Goal: Task Accomplishment & Management: Manage account settings

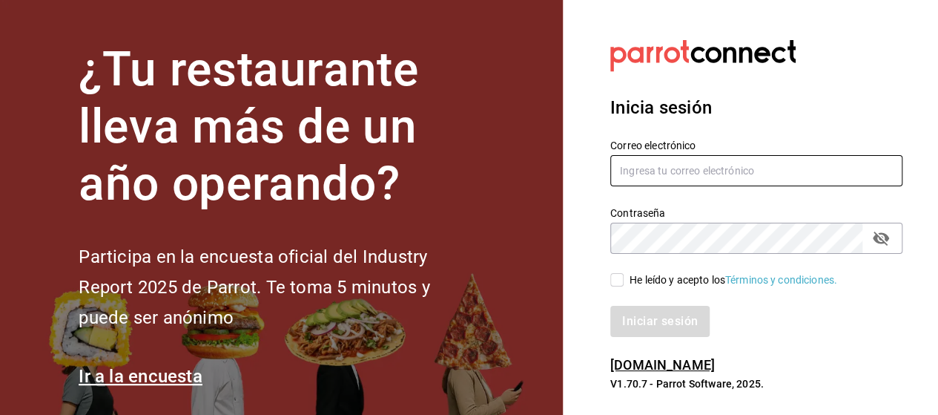
click at [694, 168] on input "text" at bounding box center [756, 170] width 292 height 31
type input "luis.gomez.2302@gmail.com"
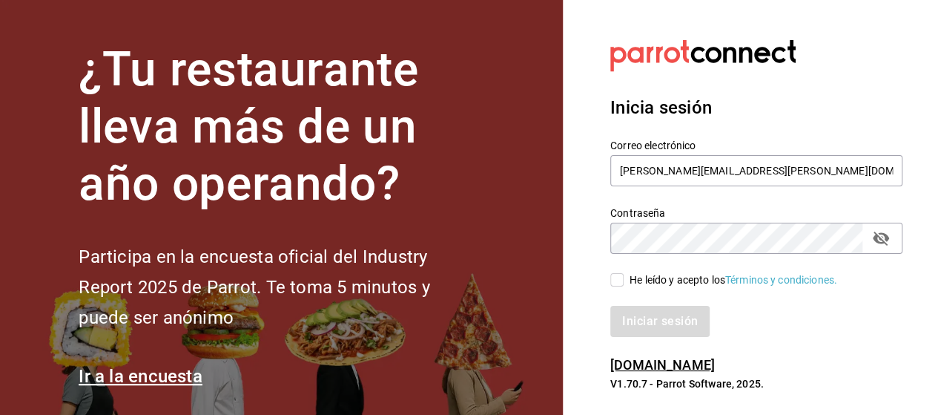
click at [878, 228] on button "passwordField" at bounding box center [881, 238] width 25 height 25
click at [598, 246] on div "Contraseña Contraseña" at bounding box center [748, 220] width 310 height 65
click at [556, 262] on section "¿Tu restaurante lleva más de un año operando? Participa en la encuesta oficial …" at bounding box center [281, 215] width 563 height 431
click at [619, 283] on input "He leído y acepto los Términos y condiciones." at bounding box center [616, 279] width 13 height 13
checkbox input "true"
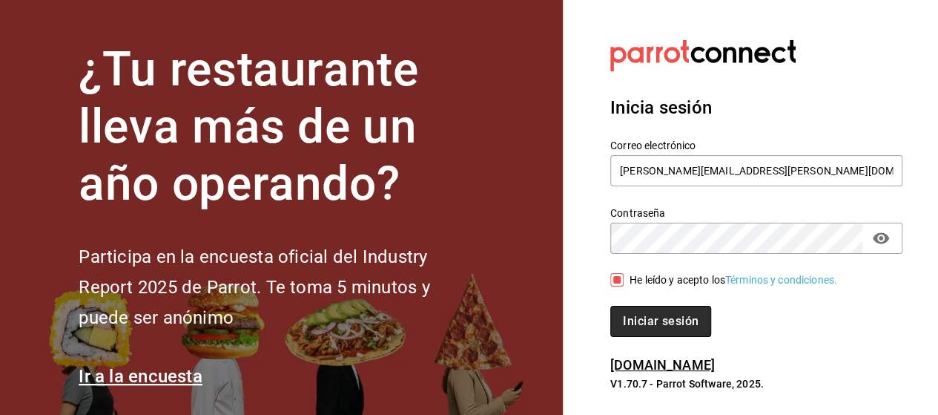
click at [665, 336] on button "Iniciar sesión" at bounding box center [660, 321] width 101 height 31
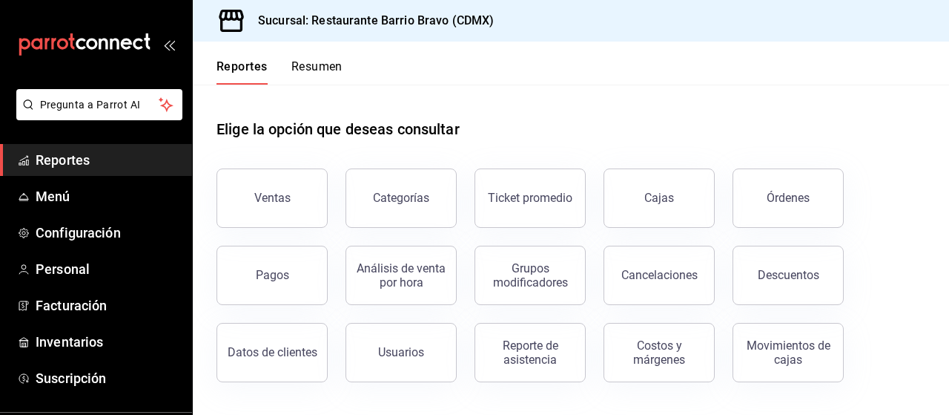
click at [308, 73] on button "Resumen" at bounding box center [317, 71] width 51 height 25
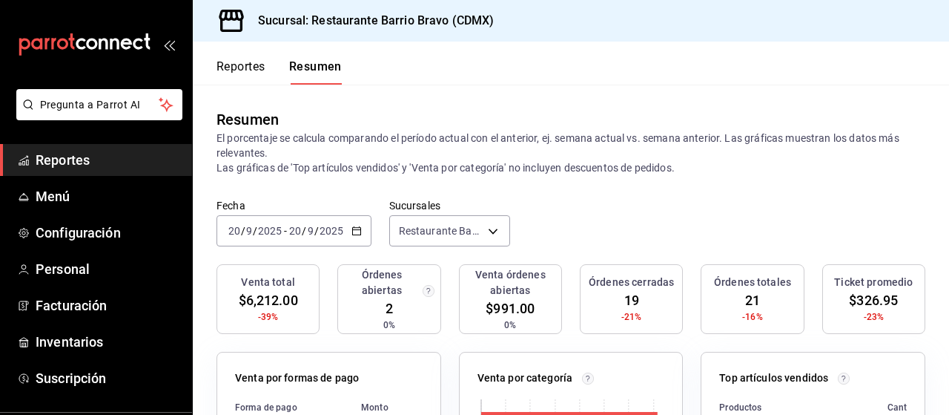
click at [226, 65] on button "Reportes" at bounding box center [241, 71] width 49 height 25
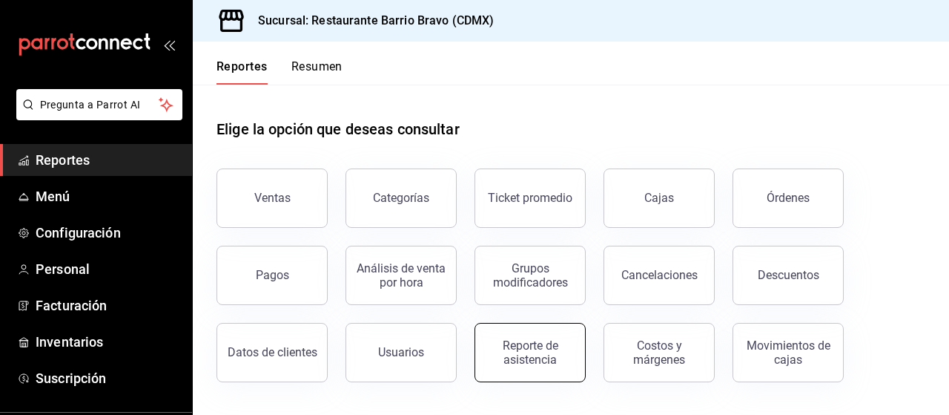
click at [568, 339] on div "Reporte de asistencia" at bounding box center [530, 352] width 92 height 28
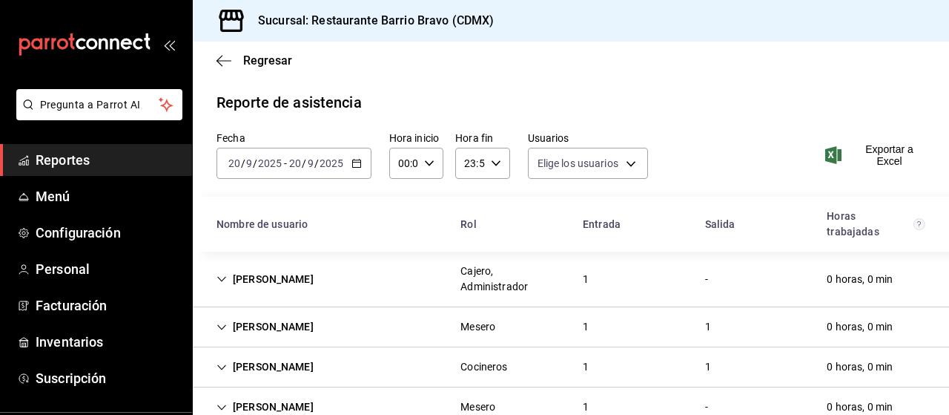
type input "9b0d9ae9-2015-41cf-ad6f-17e491a3b960,f3a235d3-b6c5-4ef8-b1dd-6443244dc0c4,0a28e…"
click at [355, 165] on icon "button" at bounding box center [357, 163] width 10 height 10
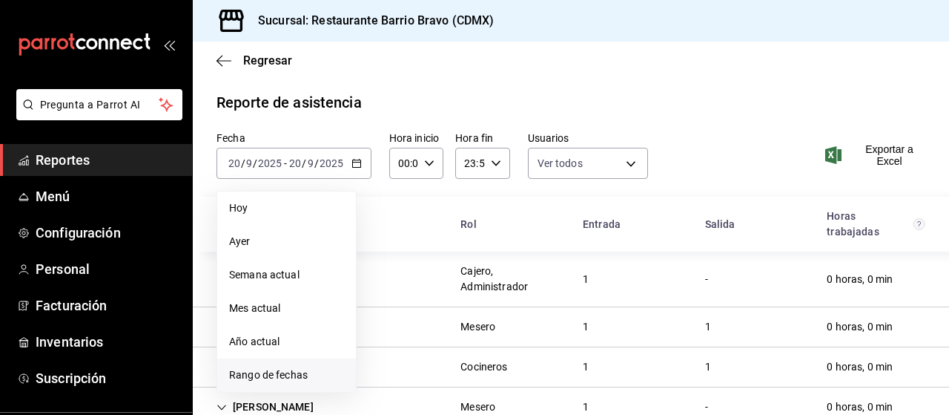
click at [302, 379] on span "Rango de fechas" at bounding box center [286, 375] width 115 height 16
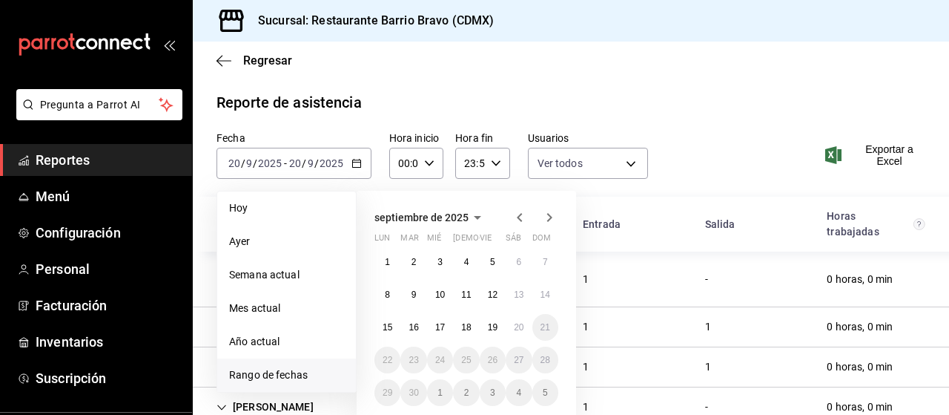
scroll to position [36, 0]
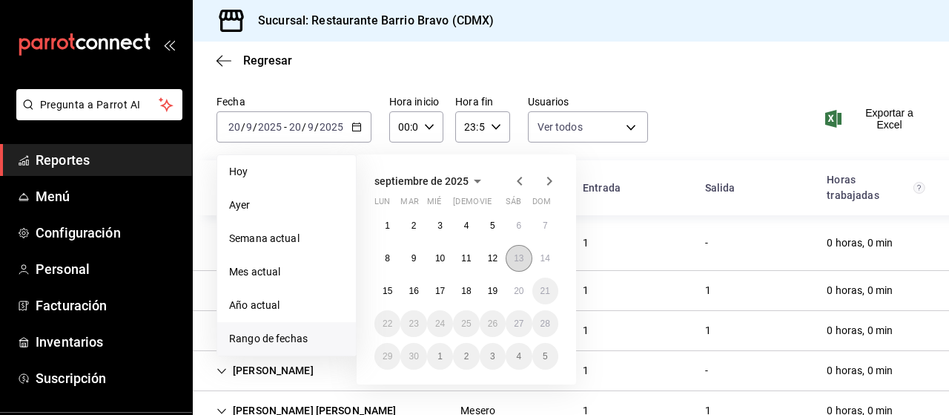
click at [518, 262] on abbr "13" at bounding box center [519, 258] width 10 height 10
click at [519, 284] on button "20" at bounding box center [519, 290] width 26 height 27
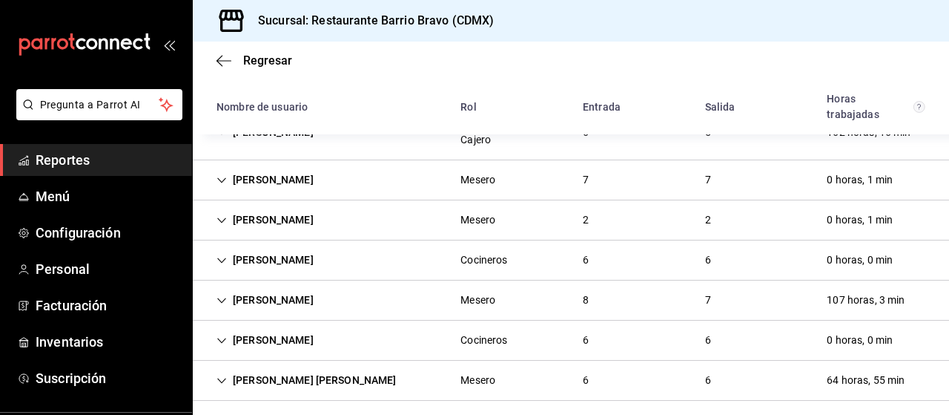
scroll to position [144, 0]
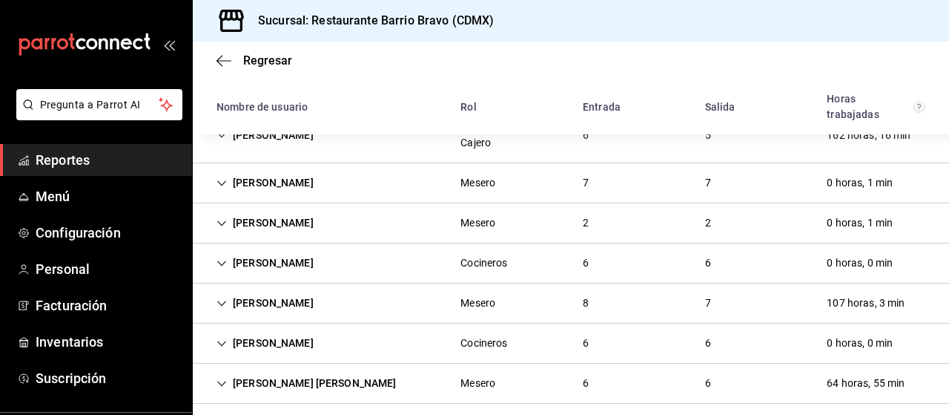
click at [331, 185] on div "[PERSON_NAME] Mesero 7 7 0 horas, 1 min" at bounding box center [571, 183] width 757 height 40
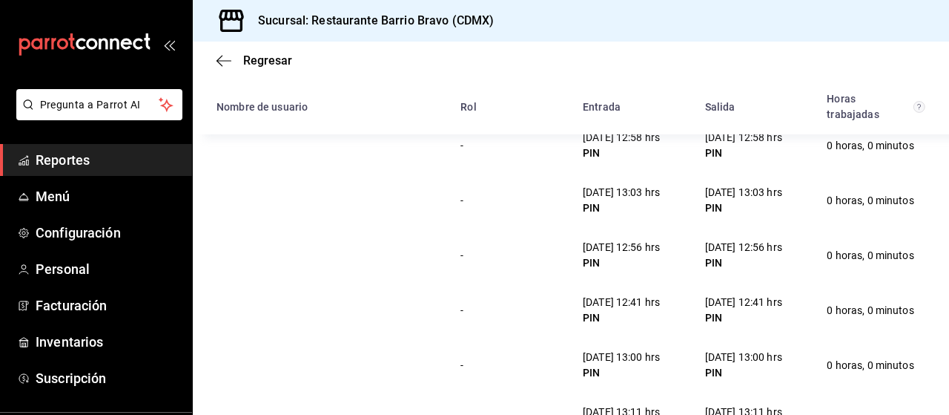
scroll to position [230, 0]
click at [458, 289] on div "- [DATE] 12:41 hrs PIN [DATE] 12:41 hrs PIN 0 horas, 0 minutos" at bounding box center [571, 308] width 757 height 55
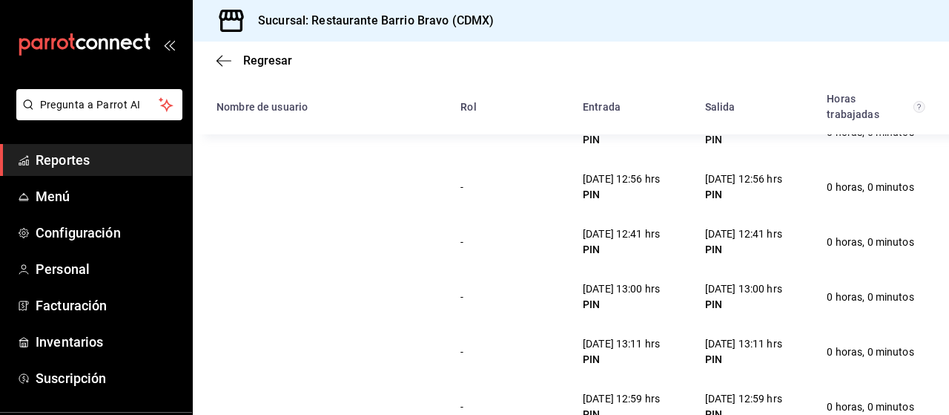
scroll to position [300, 0]
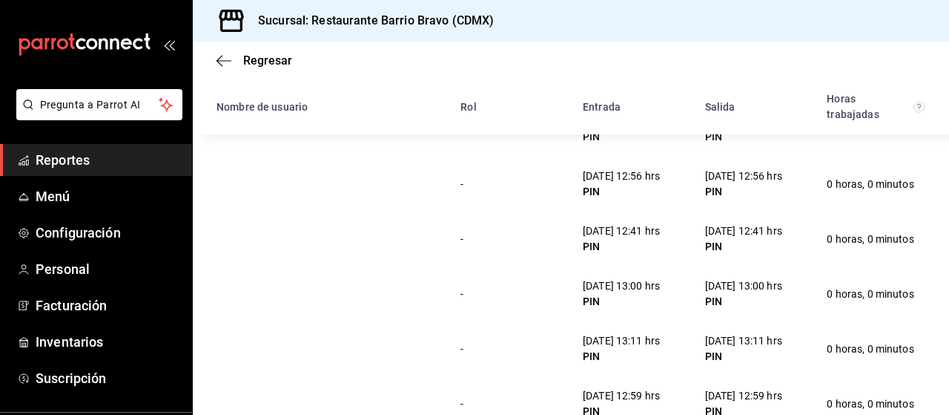
click at [737, 335] on div "[DATE] 13:11 hrs" at bounding box center [743, 341] width 77 height 16
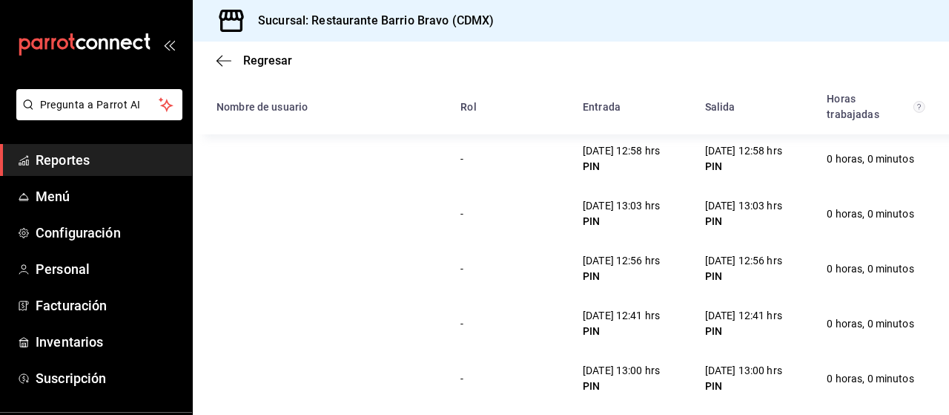
scroll to position [0, 0]
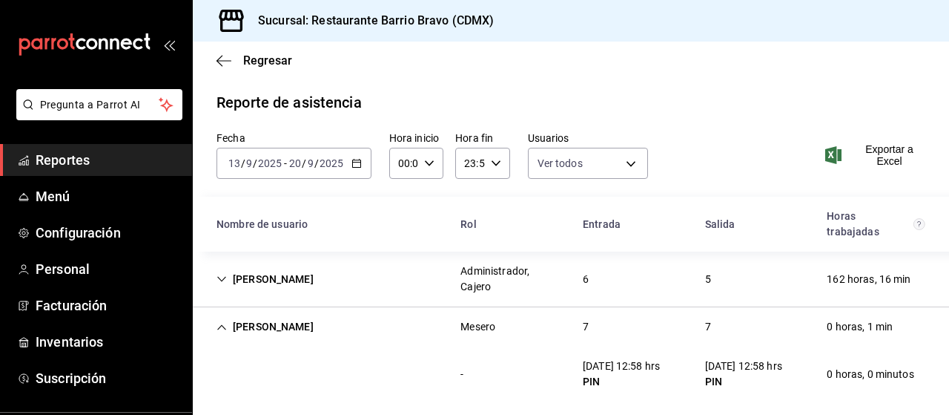
click at [289, 315] on div "[PERSON_NAME]" at bounding box center [265, 326] width 121 height 27
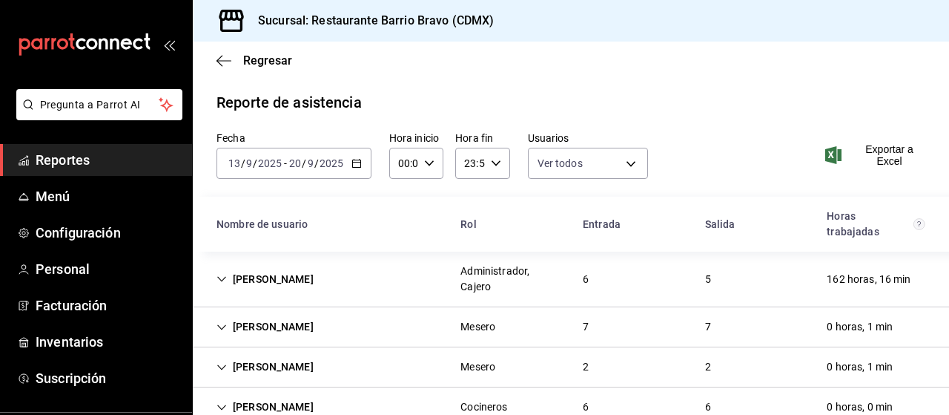
click at [279, 287] on div "[PERSON_NAME]" at bounding box center [265, 279] width 121 height 27
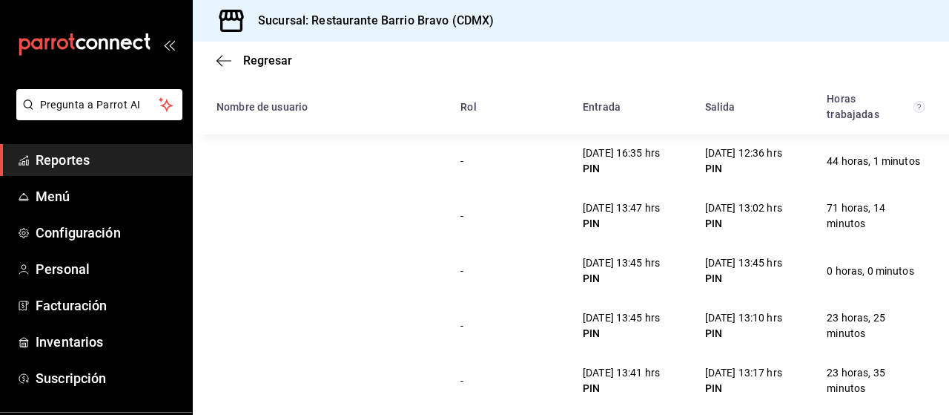
scroll to position [174, 0]
click at [606, 280] on div "PIN" at bounding box center [621, 278] width 77 height 16
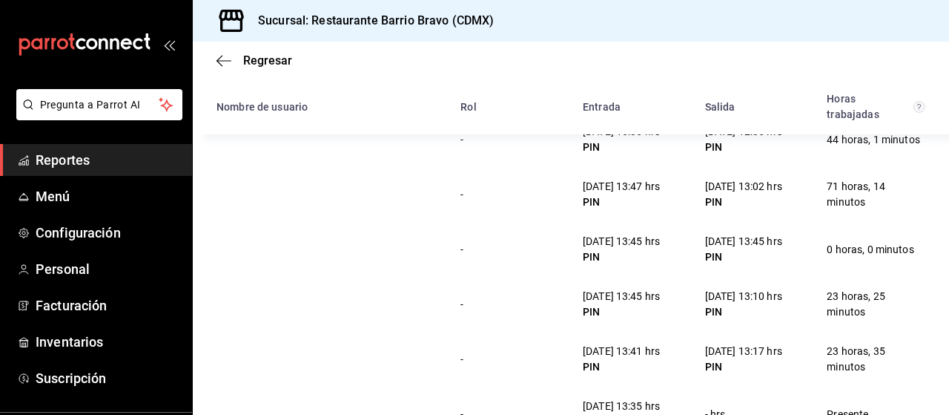
scroll to position [197, 0]
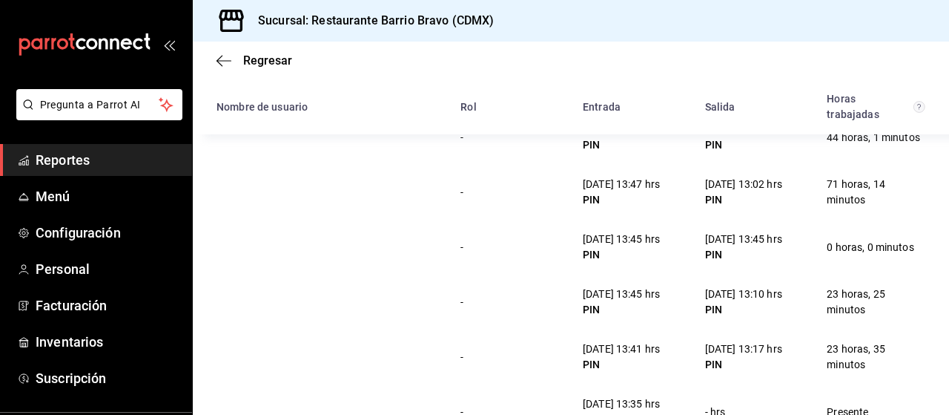
click at [746, 241] on div "[DATE] 13:45 hrs" at bounding box center [743, 239] width 77 height 16
click at [749, 260] on div "PIN" at bounding box center [743, 255] width 77 height 16
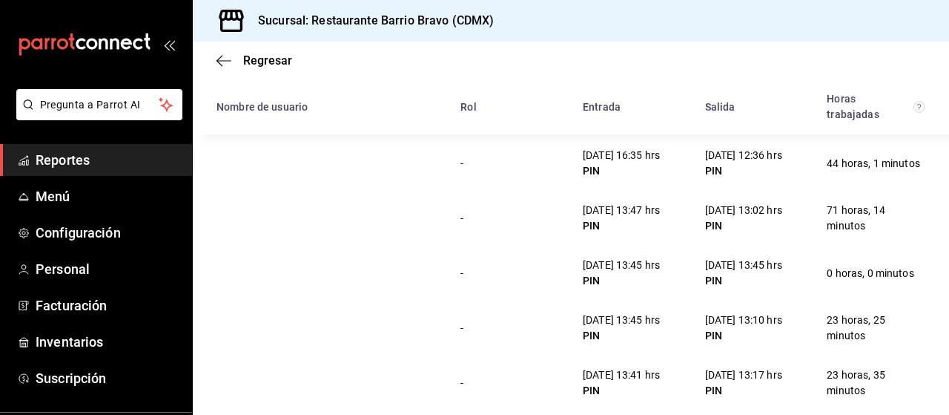
scroll to position [171, 0]
click at [751, 266] on div "[DATE] 13:45 hrs" at bounding box center [743, 265] width 77 height 16
click at [754, 315] on div "[DATE] 13:10 hrs" at bounding box center [743, 320] width 77 height 16
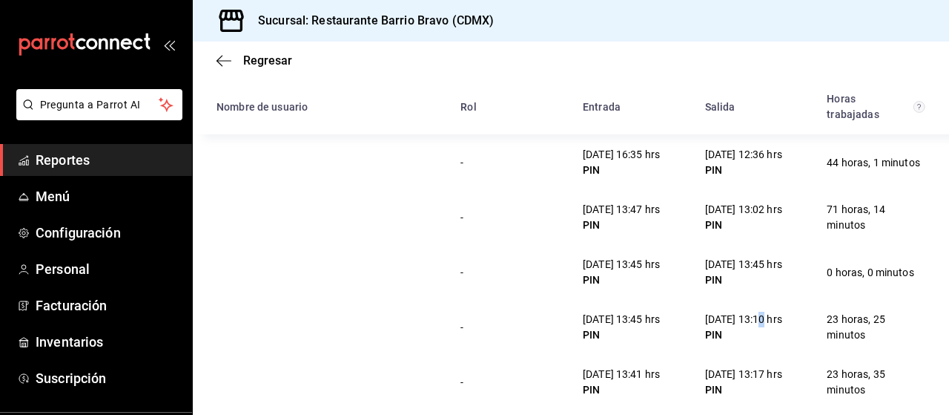
click at [754, 315] on div "[DATE] 13:10 hrs" at bounding box center [743, 320] width 77 height 16
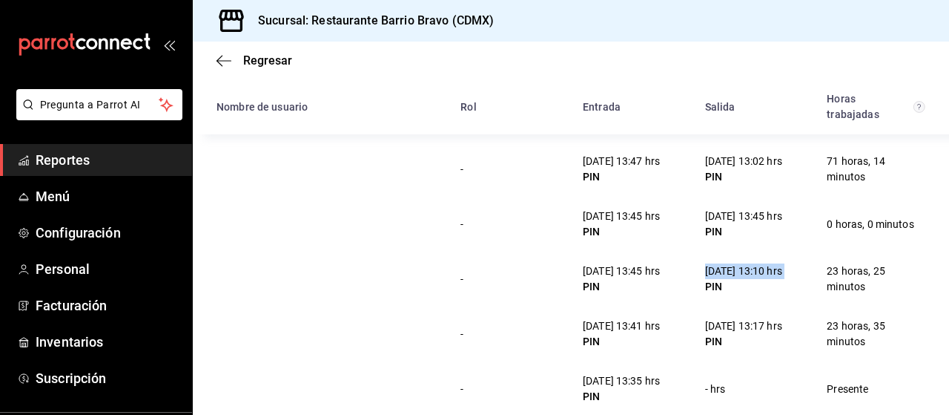
scroll to position [217, 0]
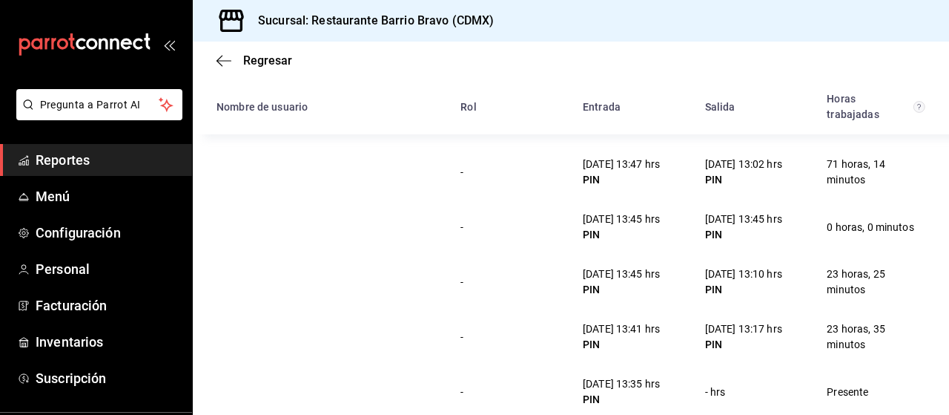
click at [826, 318] on div "23 horas, 35 minutos" at bounding box center [876, 336] width 122 height 43
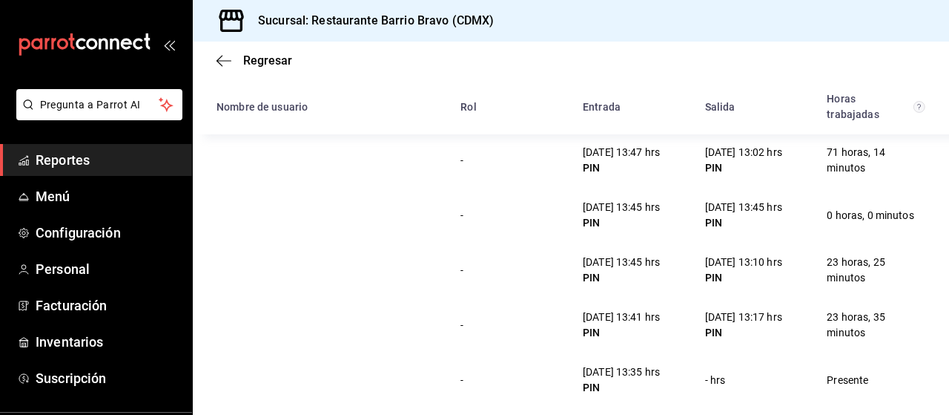
scroll to position [0, 0]
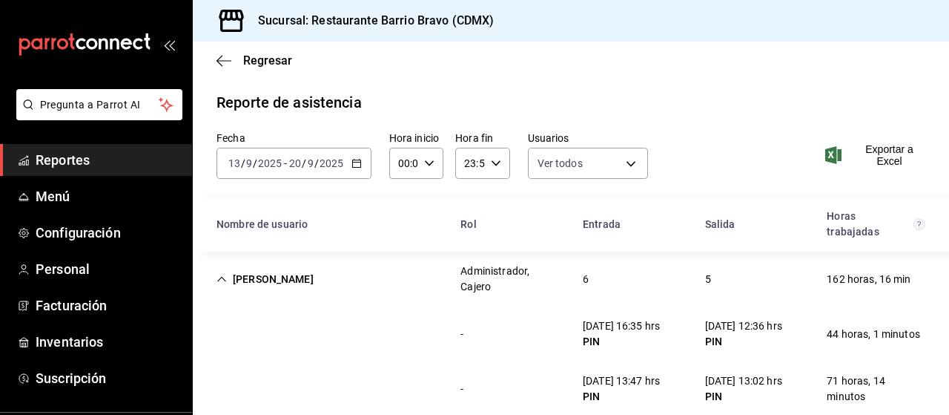
click at [288, 290] on div "[PERSON_NAME]" at bounding box center [265, 279] width 121 height 27
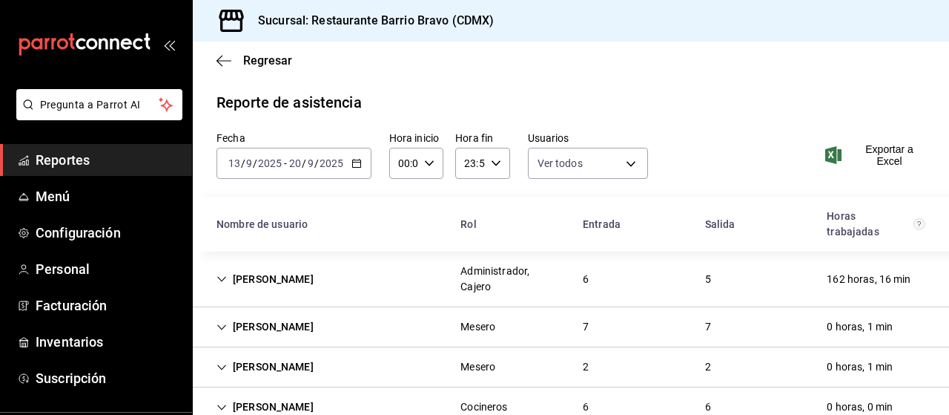
scroll to position [154, 0]
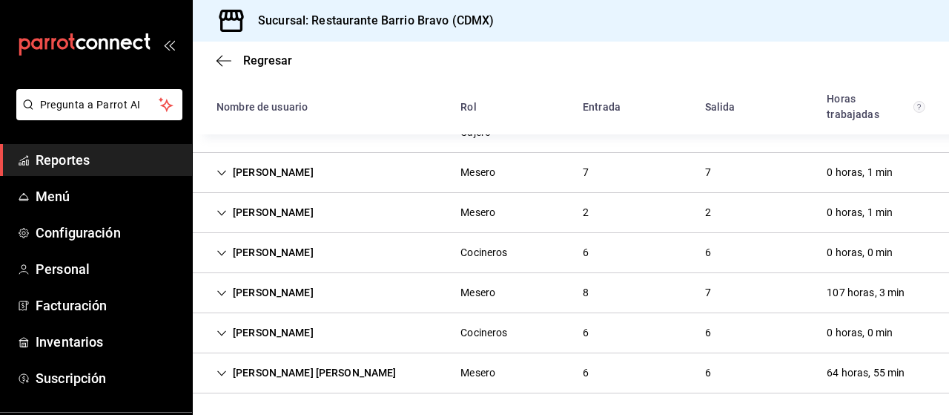
click at [298, 243] on div "[PERSON_NAME]" at bounding box center [265, 252] width 121 height 27
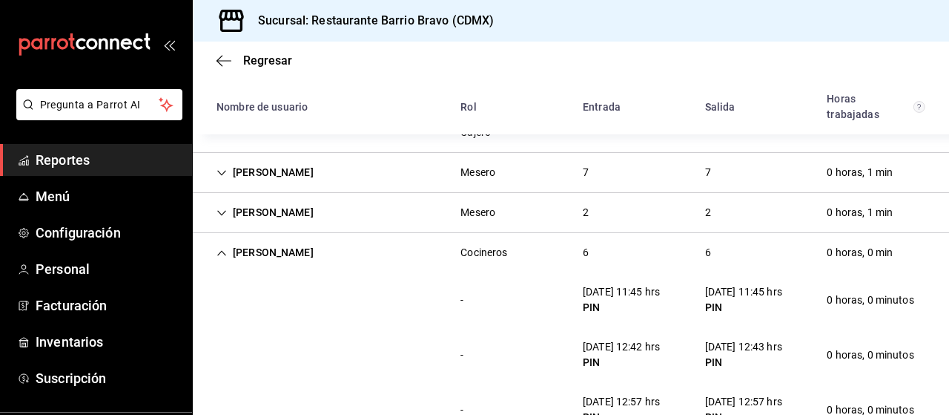
click at [286, 243] on div "[PERSON_NAME]" at bounding box center [265, 252] width 121 height 27
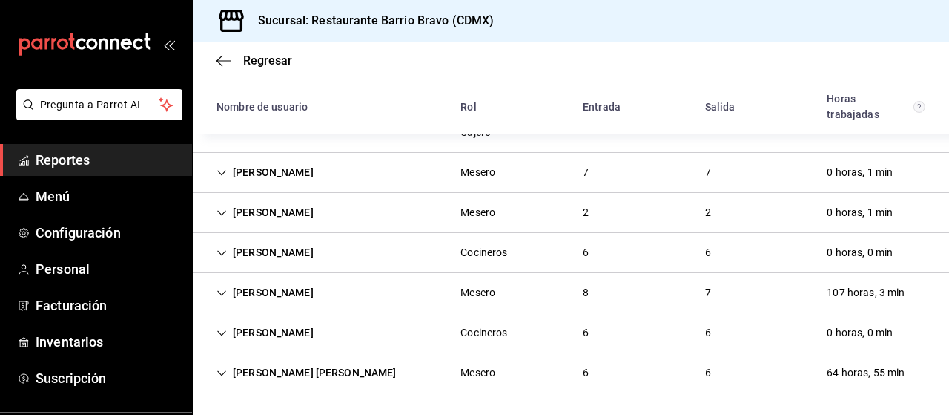
scroll to position [108, 0]
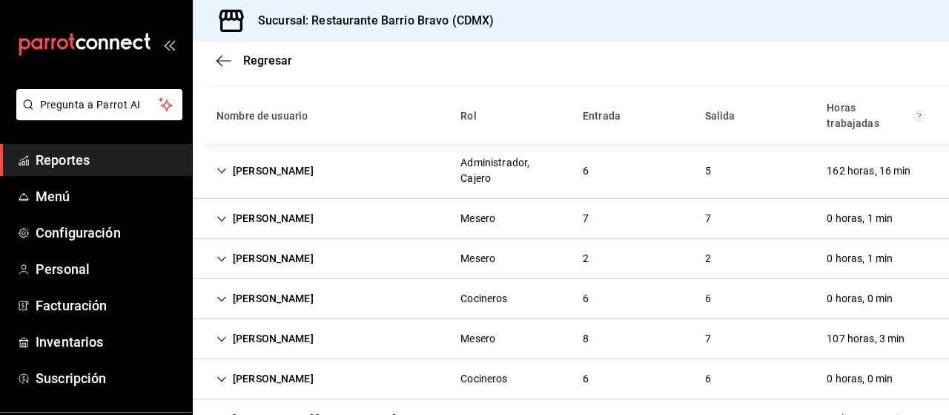
click at [293, 262] on div "[PERSON_NAME]" at bounding box center [265, 258] width 121 height 27
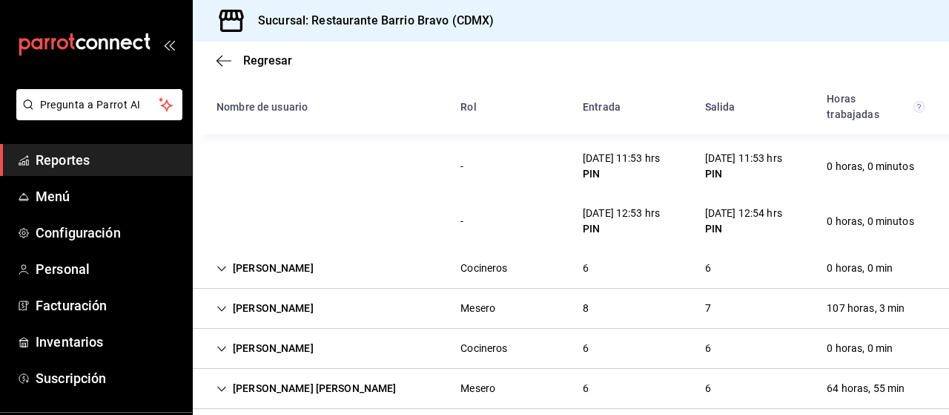
scroll to position [245, 0]
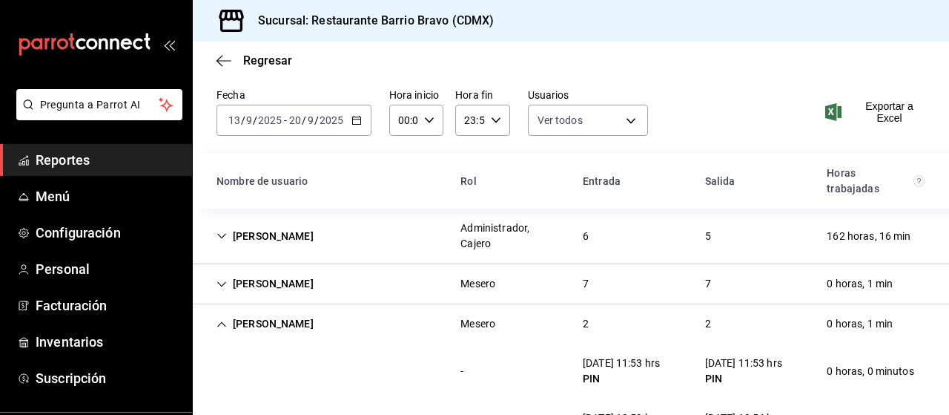
click at [277, 326] on div "[PERSON_NAME]" at bounding box center [265, 323] width 121 height 27
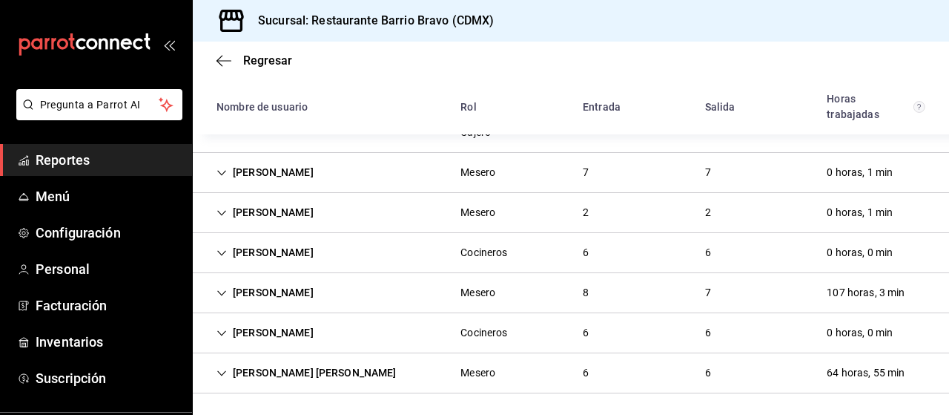
click at [306, 258] on div "[PERSON_NAME]" at bounding box center [265, 252] width 121 height 27
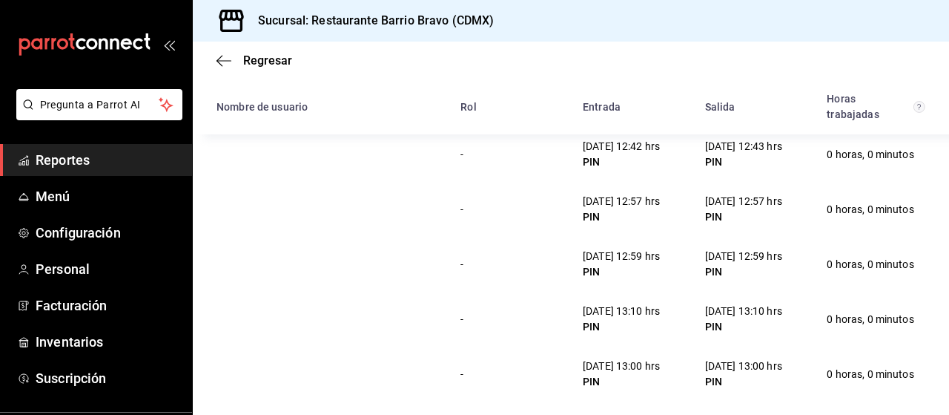
scroll to position [423, 0]
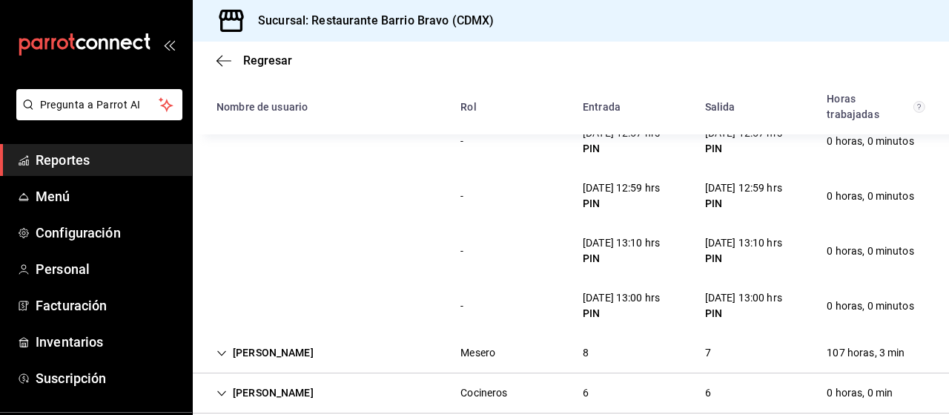
click at [746, 234] on div "[DATE] 13:10 hrs PIN" at bounding box center [744, 250] width 101 height 43
click at [435, 271] on div "- [DATE] 13:10 hrs PIN [DATE] 13:10 hrs PIN 0 horas, 0 minutos" at bounding box center [571, 250] width 757 height 55
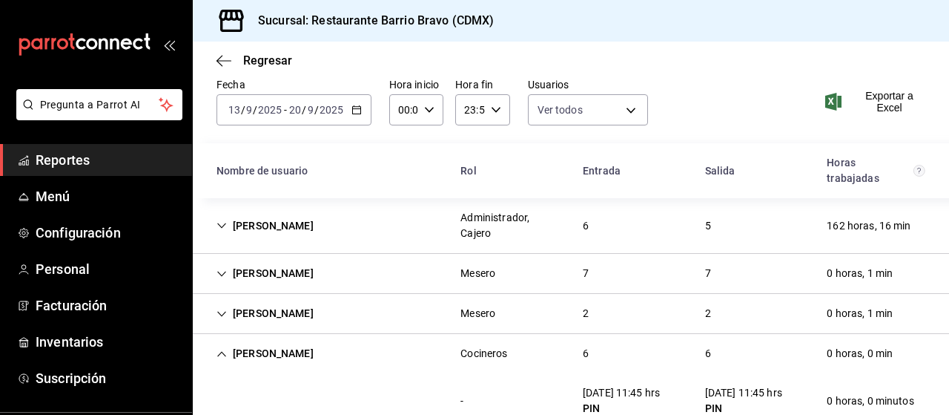
click at [304, 358] on div "[PERSON_NAME]" at bounding box center [265, 353] width 121 height 27
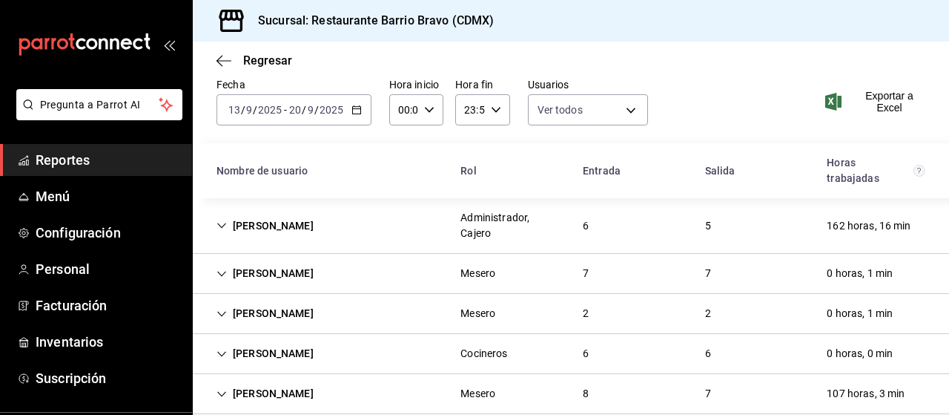
scroll to position [154, 0]
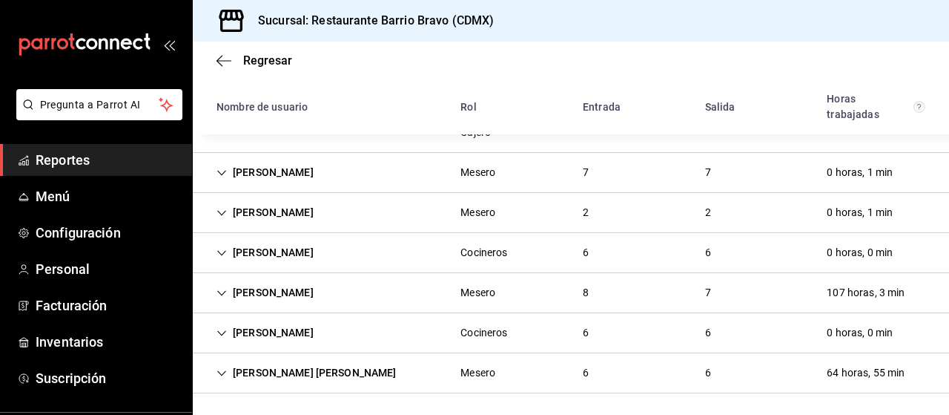
click at [310, 302] on div "[PERSON_NAME]" at bounding box center [265, 292] width 121 height 27
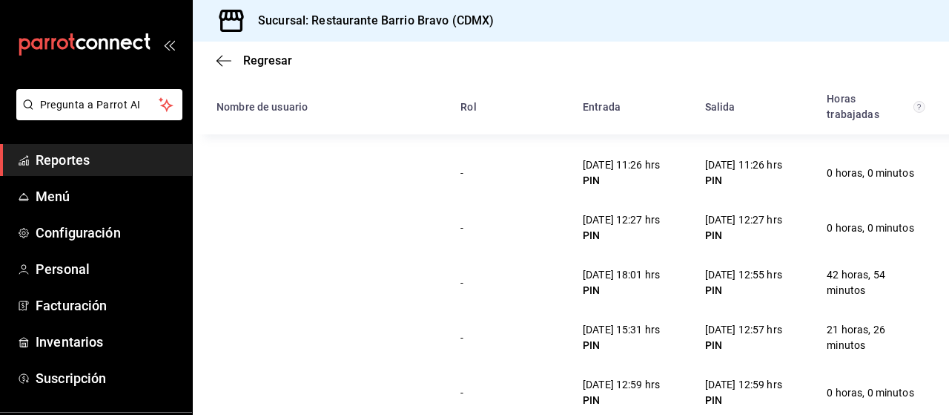
scroll to position [329, 0]
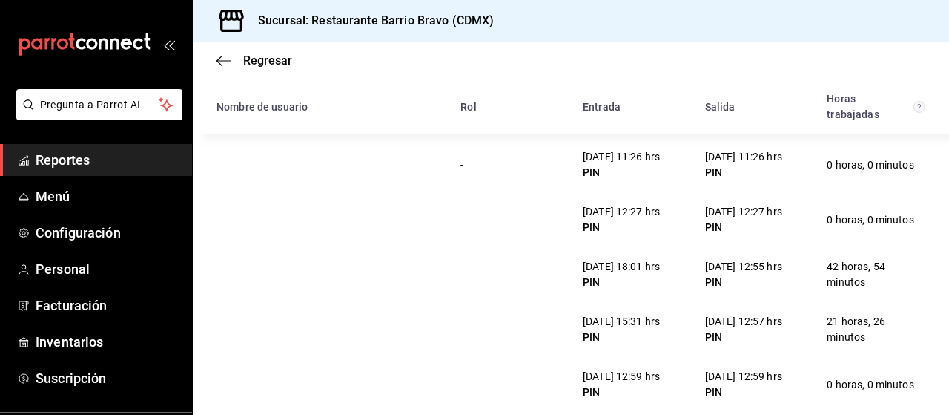
click at [752, 267] on div "[DATE] 12:55 hrs" at bounding box center [743, 267] width 77 height 16
click at [515, 241] on div "- [DATE] 12:27 hrs PIN [DATE] 12:27 hrs PIN 0 horas, 0 minutos" at bounding box center [571, 219] width 757 height 55
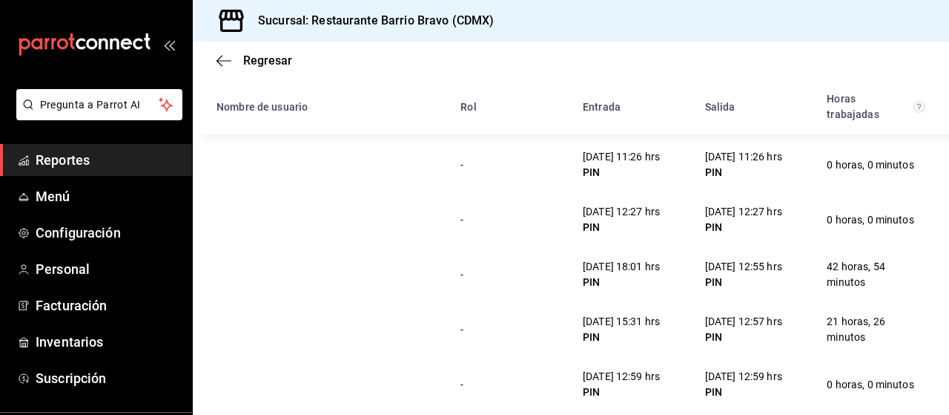
click at [522, 338] on div "- [DATE] 15:31 hrs PIN [DATE] 12:57 hrs PIN 21 horas, 26 minutos" at bounding box center [571, 329] width 757 height 55
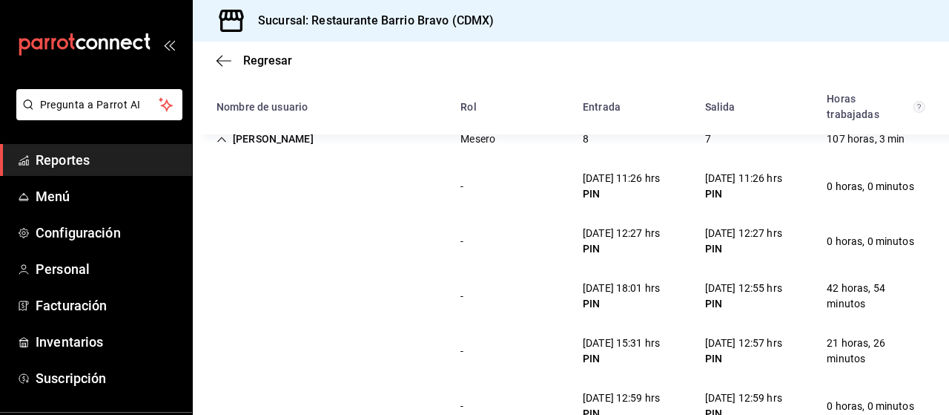
scroll to position [310, 0]
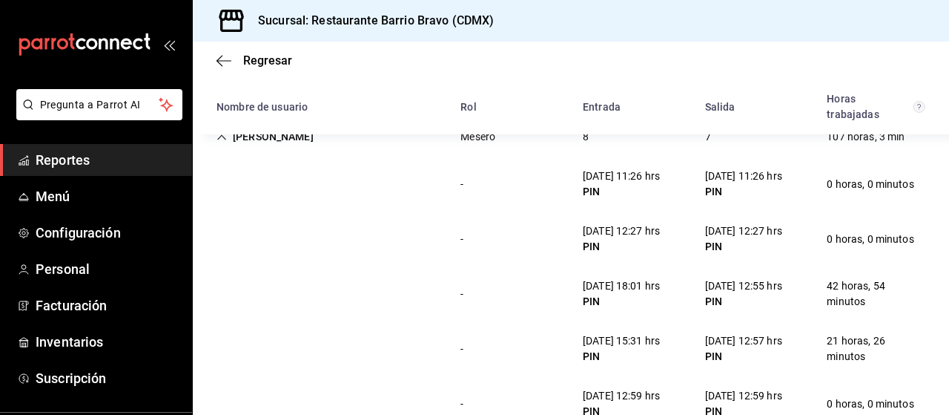
click at [768, 263] on div "- [DATE] 12:27 hrs PIN [DATE] 12:27 hrs PIN 0 horas, 0 minutos" at bounding box center [571, 238] width 757 height 55
click at [750, 248] on div "PIN" at bounding box center [743, 247] width 77 height 16
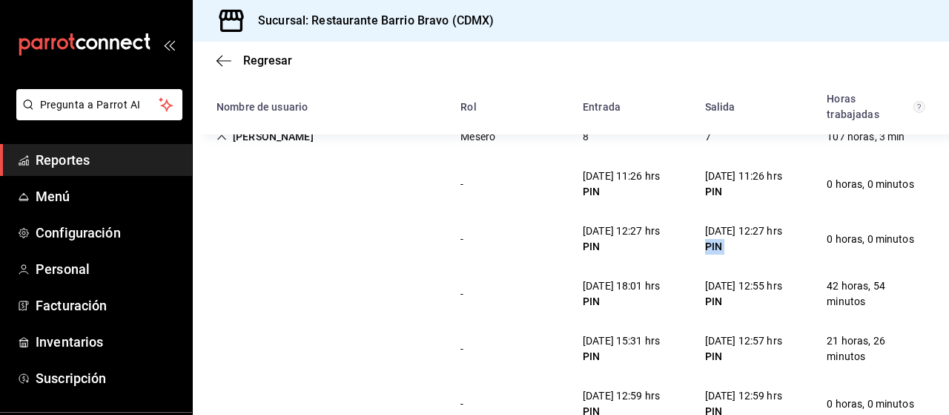
click at [750, 248] on div "PIN" at bounding box center [743, 247] width 77 height 16
click at [721, 223] on div "[DATE] 12:27 hrs" at bounding box center [743, 231] width 77 height 16
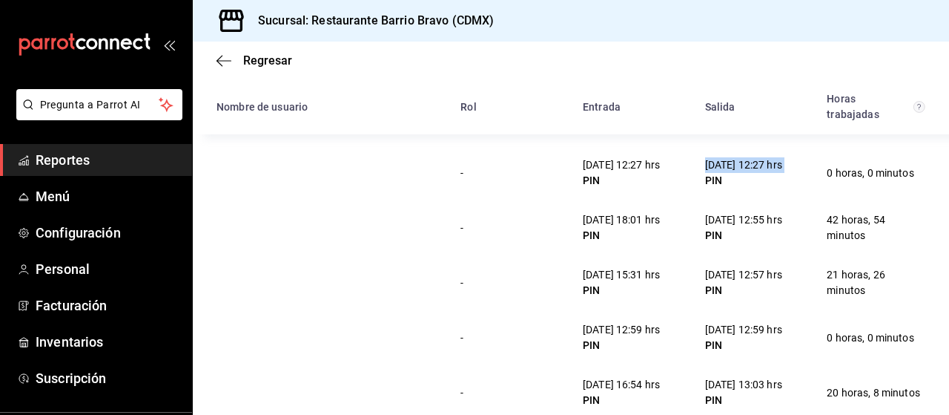
scroll to position [377, 0]
click at [642, 228] on div "PIN" at bounding box center [621, 235] width 77 height 16
click at [632, 203] on div "- [DATE] 18:01 hrs PIN [DATE] 12:55 hrs PIN 42 horas, 54 minutos" at bounding box center [571, 227] width 757 height 55
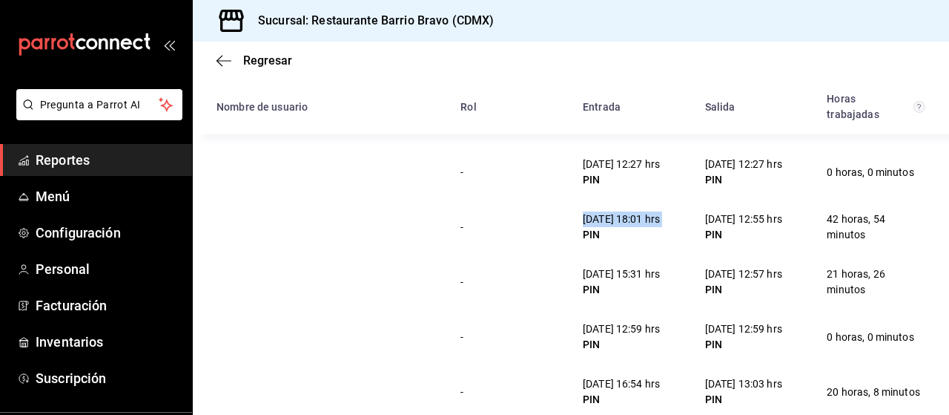
click at [619, 197] on div "- [DATE] 12:27 hrs PIN [DATE] 12:27 hrs PIN 0 horas, 0 minutos" at bounding box center [571, 172] width 757 height 55
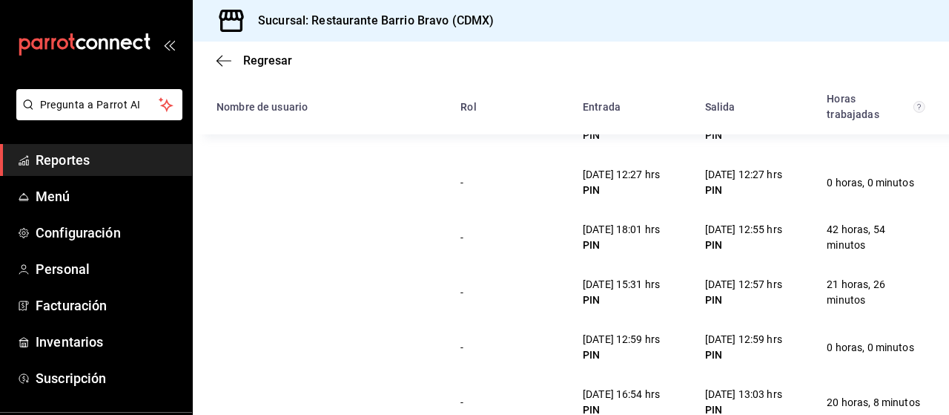
click at [614, 185] on div "PIN" at bounding box center [621, 190] width 77 height 16
click at [590, 168] on div "[DATE] 12:27 hrs" at bounding box center [621, 175] width 77 height 16
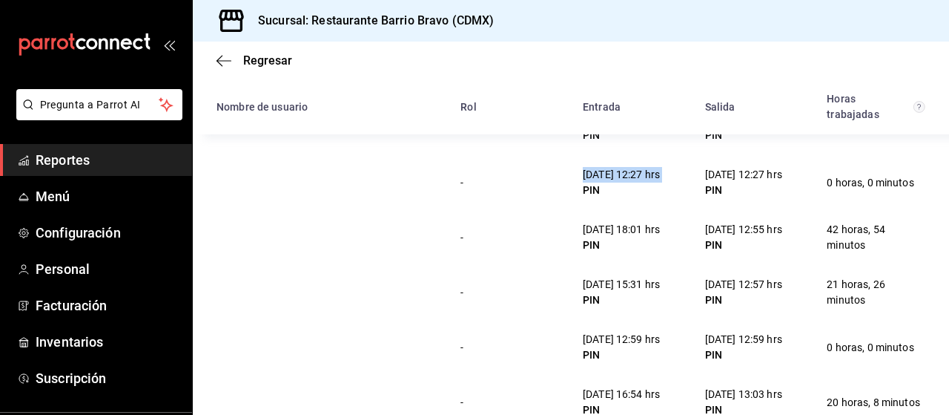
click at [590, 168] on div "[DATE] 12:27 hrs" at bounding box center [621, 175] width 77 height 16
click at [536, 200] on div "- [DATE] 12:27 hrs PIN [DATE] 12:27 hrs PIN 0 horas, 0 minutos" at bounding box center [571, 182] width 757 height 55
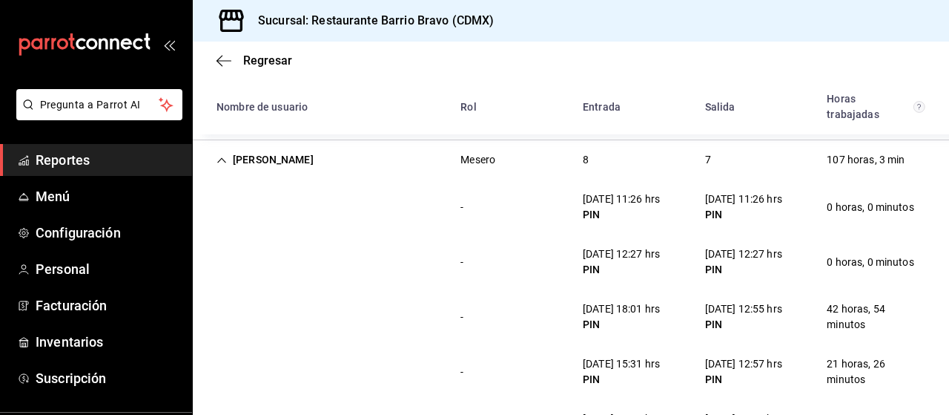
scroll to position [297, 0]
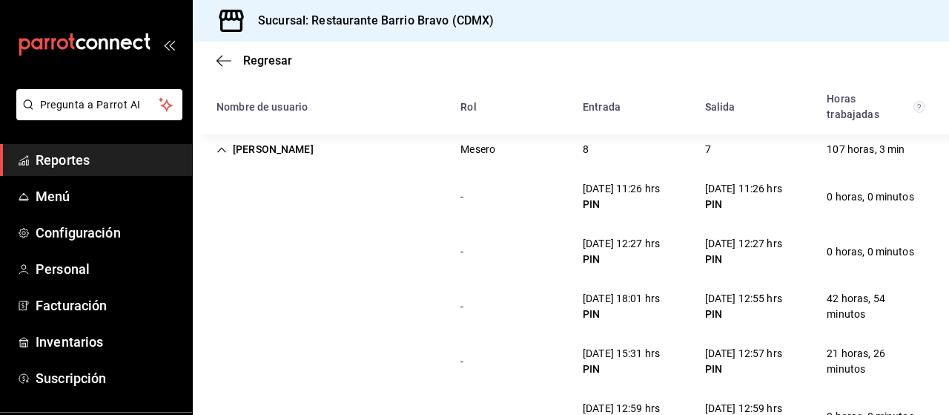
click at [590, 200] on div "PIN" at bounding box center [621, 205] width 77 height 16
click at [590, 185] on div "[DATE] 11:26 hrs" at bounding box center [621, 189] width 77 height 16
click at [608, 254] on div "PIN" at bounding box center [621, 259] width 77 height 16
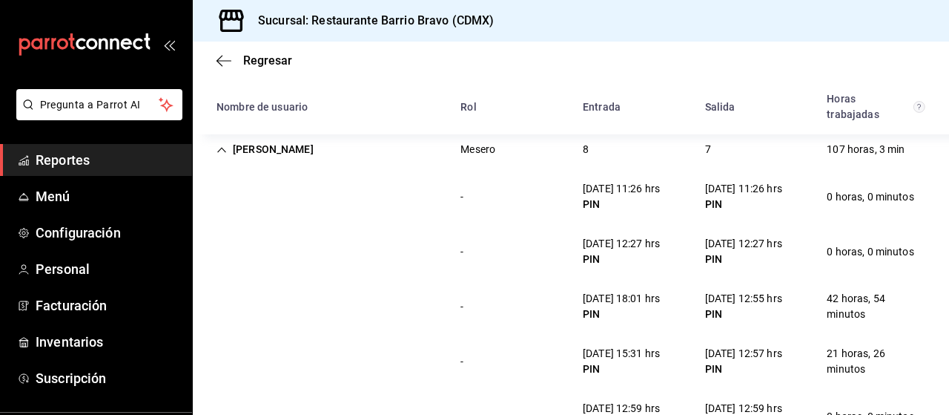
click at [599, 244] on div "[DATE] 12:27 hrs" at bounding box center [621, 244] width 77 height 16
click at [635, 291] on div "[DATE] 18:01 hrs" at bounding box center [621, 299] width 77 height 16
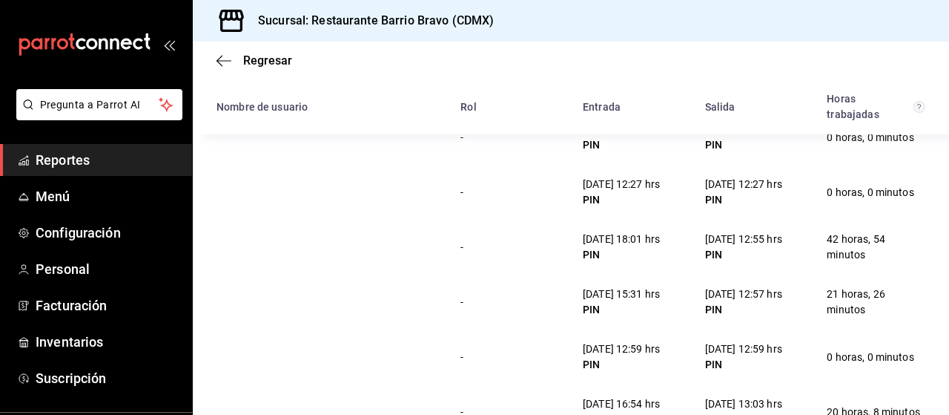
scroll to position [359, 0]
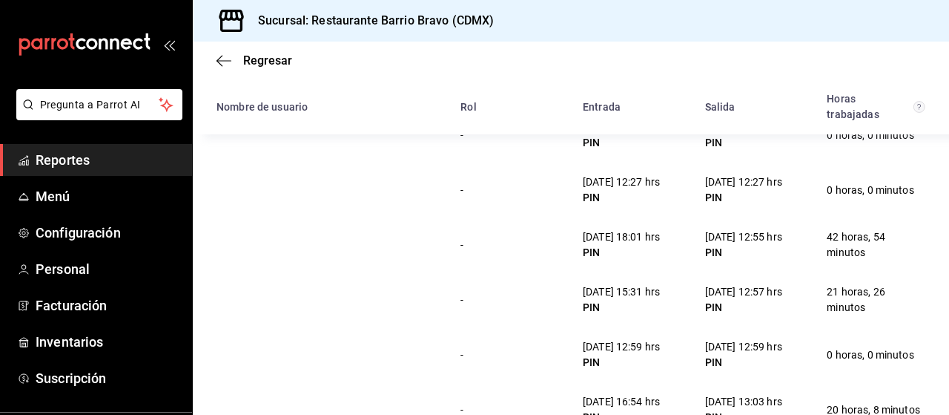
click at [588, 235] on div "[DATE] 18:01 hrs" at bounding box center [621, 237] width 77 height 16
click at [627, 278] on div "[DATE] 15:31 hrs PIN" at bounding box center [621, 299] width 101 height 43
click at [579, 280] on div "[DATE] 15:31 hrs PIN" at bounding box center [621, 299] width 101 height 43
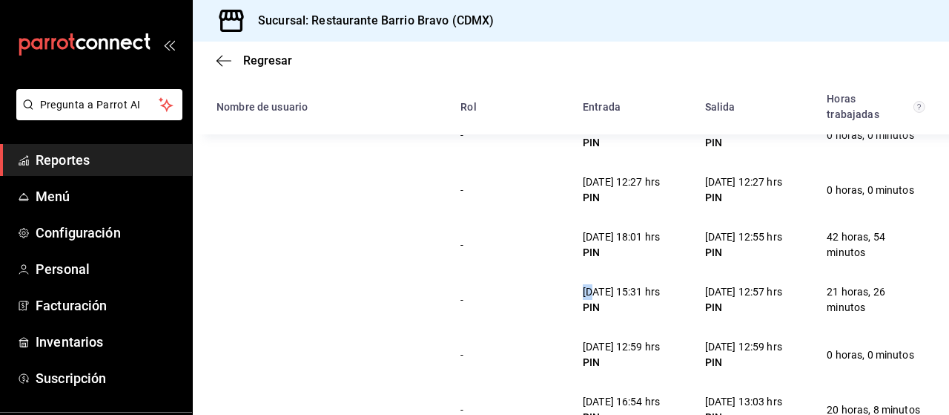
click at [579, 280] on div "[DATE] 15:31 hrs PIN" at bounding box center [621, 299] width 101 height 43
click at [635, 311] on div "PIN" at bounding box center [621, 308] width 77 height 16
click at [616, 292] on div "[DATE] 15:31 hrs" at bounding box center [621, 292] width 77 height 16
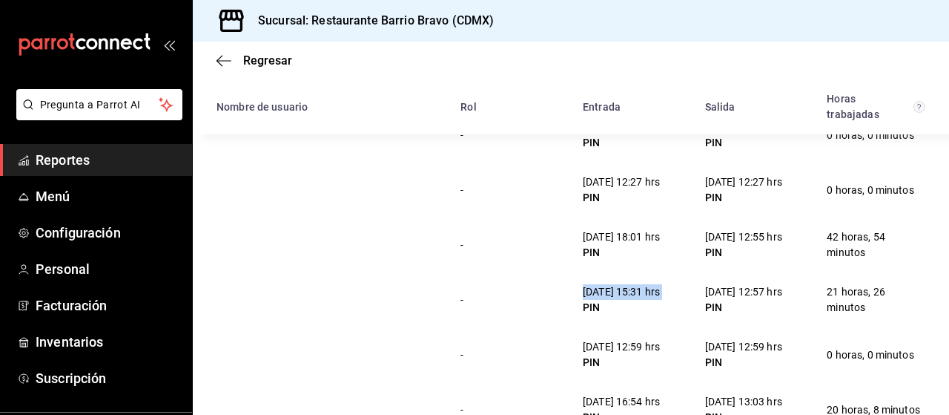
click at [616, 292] on div "[DATE] 15:31 hrs" at bounding box center [621, 292] width 77 height 16
click at [645, 307] on div "PIN" at bounding box center [621, 308] width 77 height 16
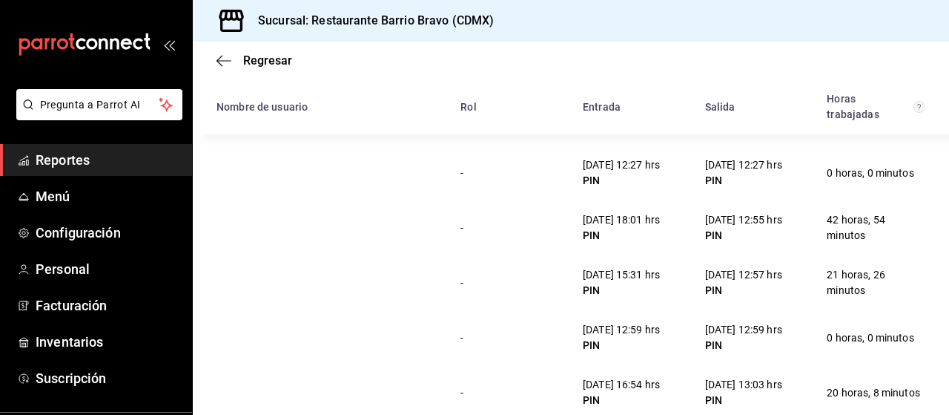
scroll to position [377, 0]
click at [723, 216] on div "[DATE] 12:55 hrs" at bounding box center [743, 219] width 77 height 16
click at [571, 292] on div "[DATE] 15:31 hrs PIN" at bounding box center [621, 281] width 101 height 43
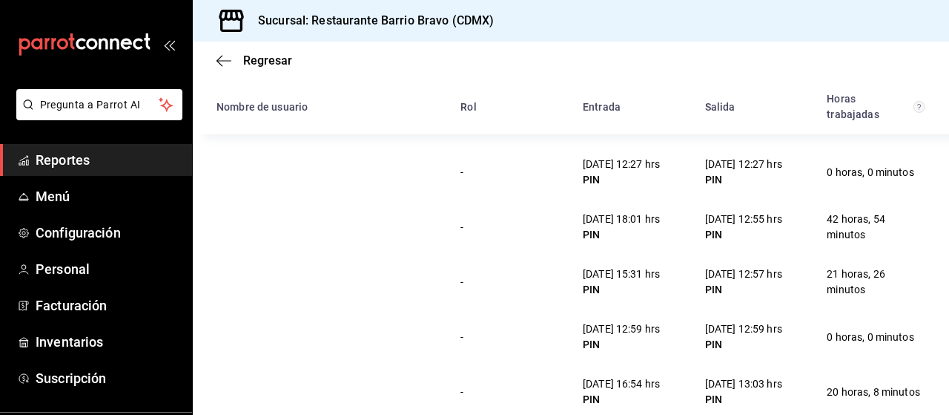
click at [723, 323] on div "[DATE] 12:59 hrs" at bounding box center [743, 329] width 77 height 16
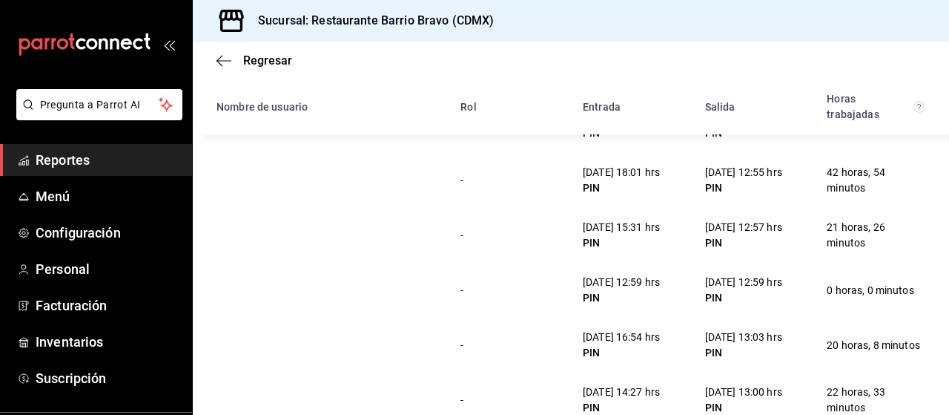
scroll to position [424, 0]
click at [770, 247] on div "PIN" at bounding box center [743, 242] width 77 height 16
click at [746, 225] on div "[DATE] 12:57 hrs" at bounding box center [743, 227] width 77 height 16
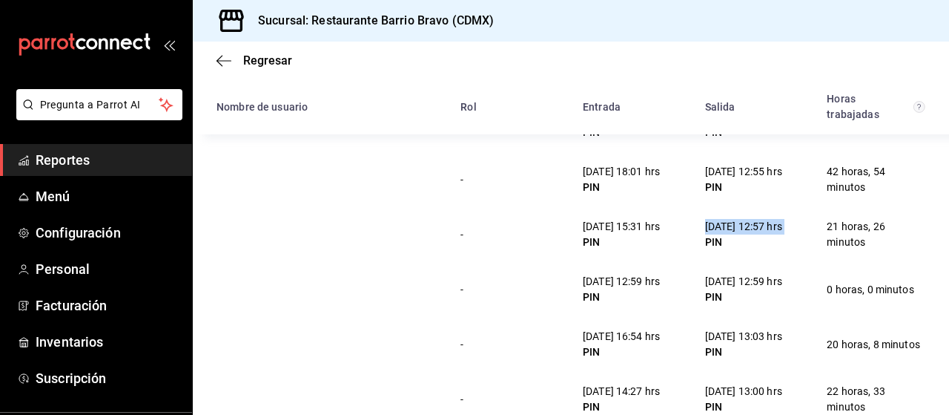
click at [746, 225] on div "[DATE] 12:57 hrs" at bounding box center [743, 227] width 77 height 16
click at [774, 305] on div "[DATE] 12:59 hrs PIN" at bounding box center [744, 289] width 101 height 43
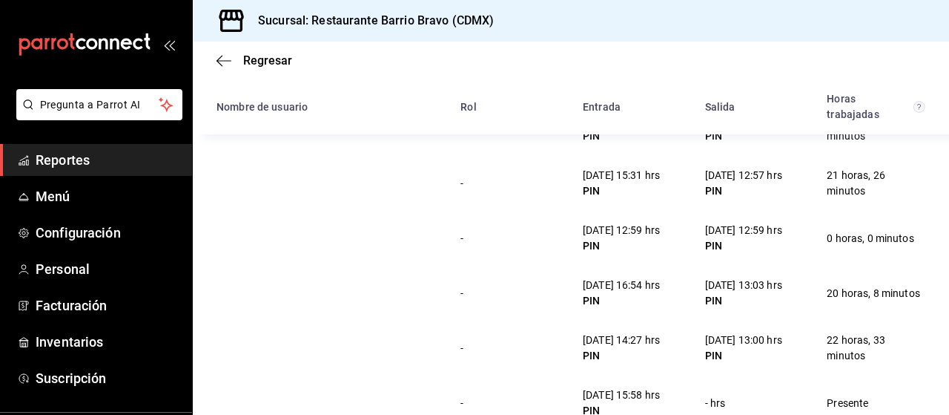
scroll to position [479, 0]
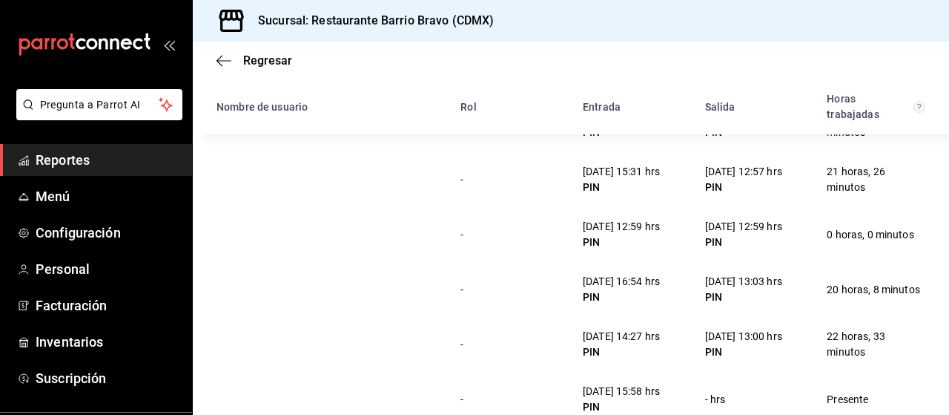
click at [757, 281] on div "[DATE] 13:03 hrs" at bounding box center [743, 282] width 77 height 16
click at [744, 329] on div "[DATE] 13:00 hrs" at bounding box center [743, 337] width 77 height 16
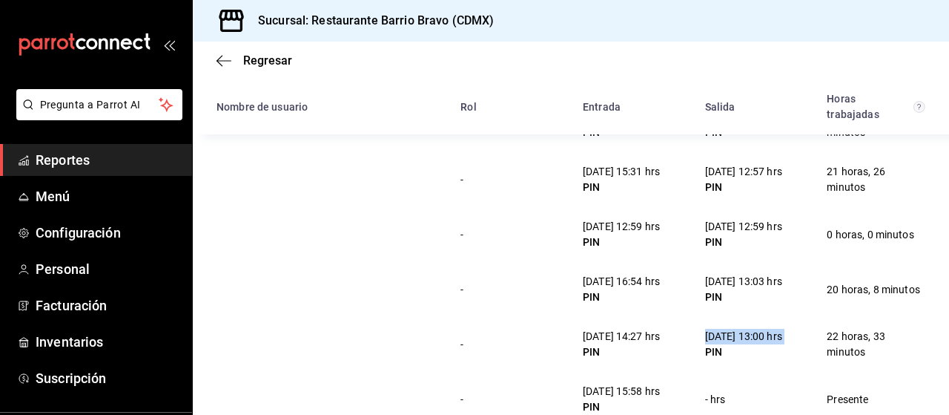
click at [744, 329] on div "[DATE] 13:00 hrs" at bounding box center [743, 337] width 77 height 16
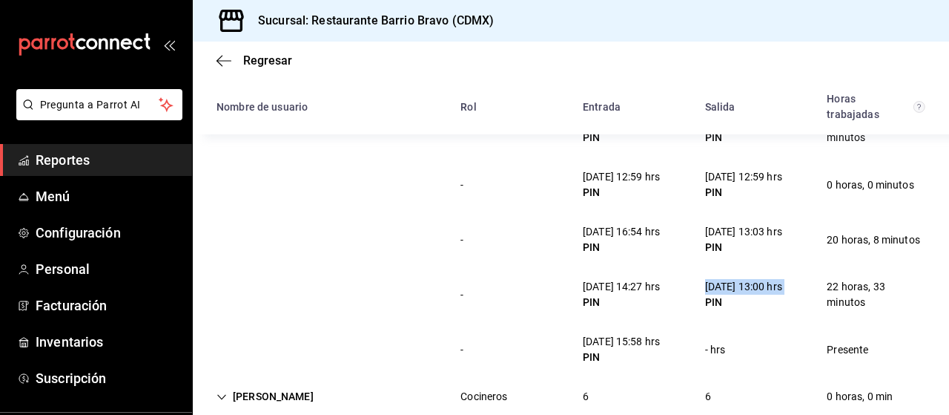
scroll to position [530, 0]
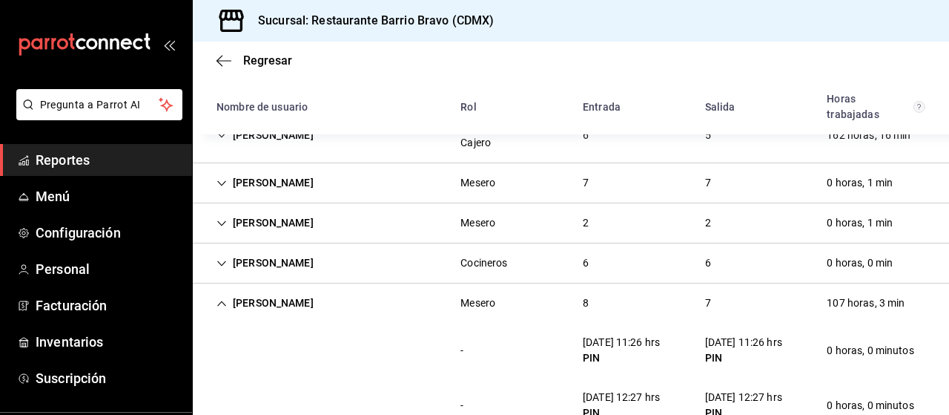
click at [291, 293] on div "[PERSON_NAME]" at bounding box center [265, 302] width 121 height 27
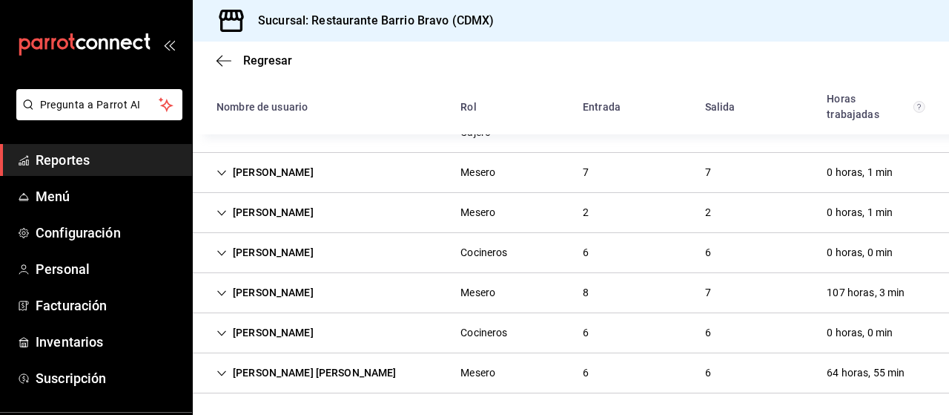
click at [294, 341] on div "[PERSON_NAME]" at bounding box center [265, 332] width 121 height 27
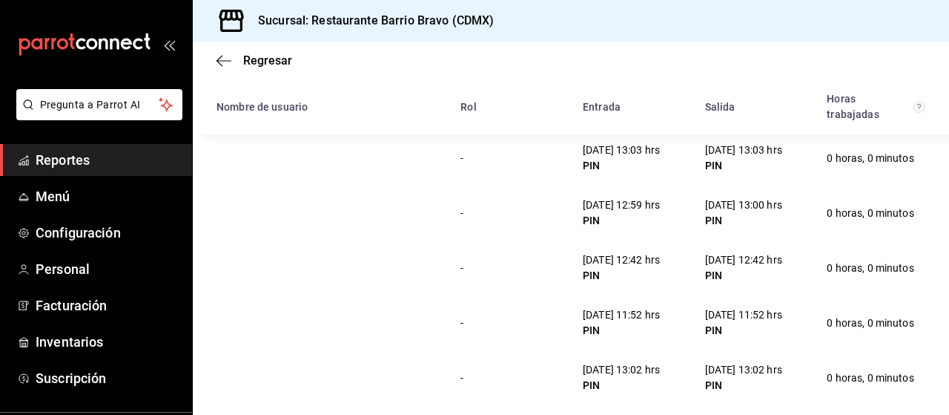
scroll to position [429, 0]
click at [738, 200] on div "[DATE] 13:00 hrs" at bounding box center [743, 207] width 77 height 16
click at [764, 248] on div "[DATE] 12:42 hrs PIN" at bounding box center [744, 269] width 101 height 43
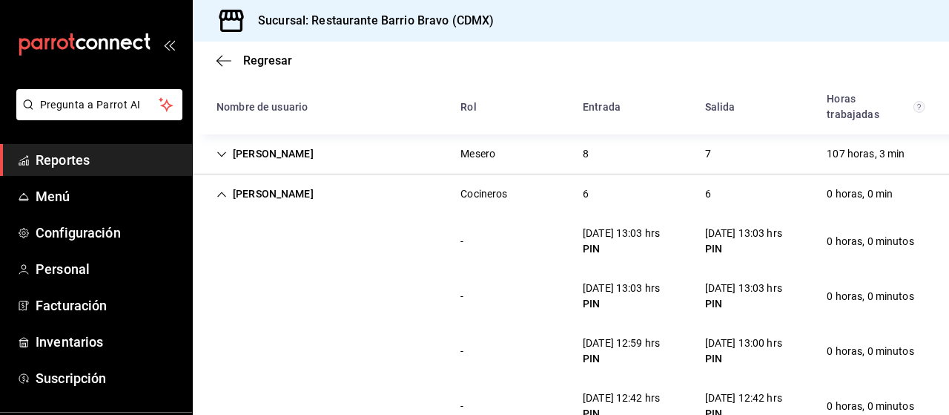
scroll to position [280, 0]
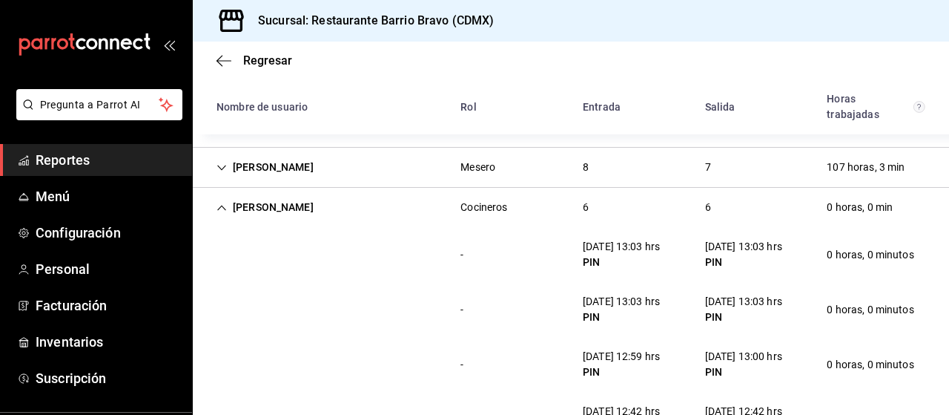
drag, startPoint x: 394, startPoint y: 231, endPoint x: 336, endPoint y: 225, distance: 58.2
click at [336, 225] on div "[PERSON_NAME] Administrador, [PERSON_NAME] 6 5 162 horas, 16 min - [DATE] 16:35…" at bounding box center [571, 284] width 757 height 625
click at [292, 206] on div "[PERSON_NAME]" at bounding box center [265, 207] width 121 height 27
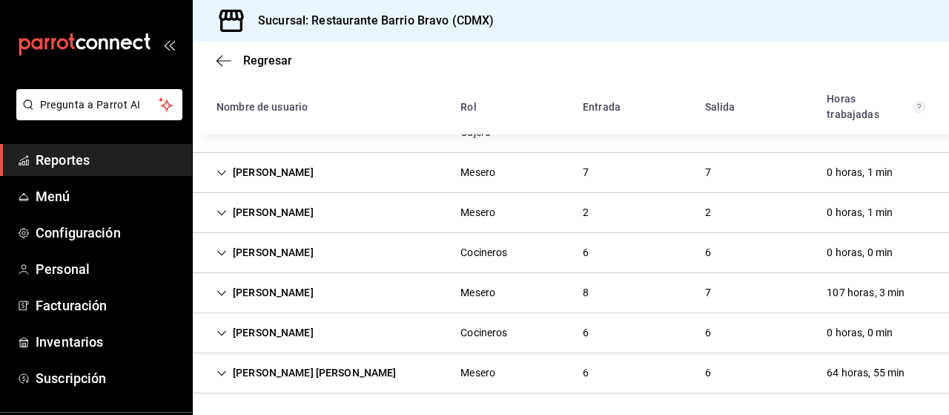
scroll to position [154, 0]
click at [303, 370] on div "[PERSON_NAME] [PERSON_NAME]" at bounding box center [307, 372] width 204 height 27
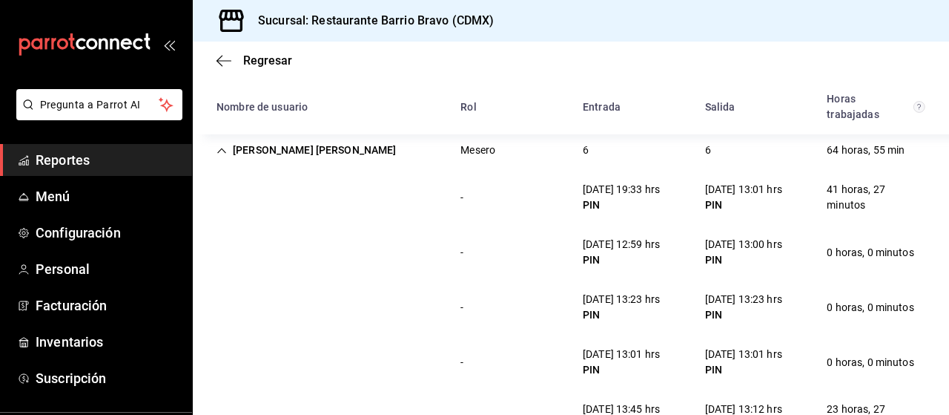
scroll to position [381, 0]
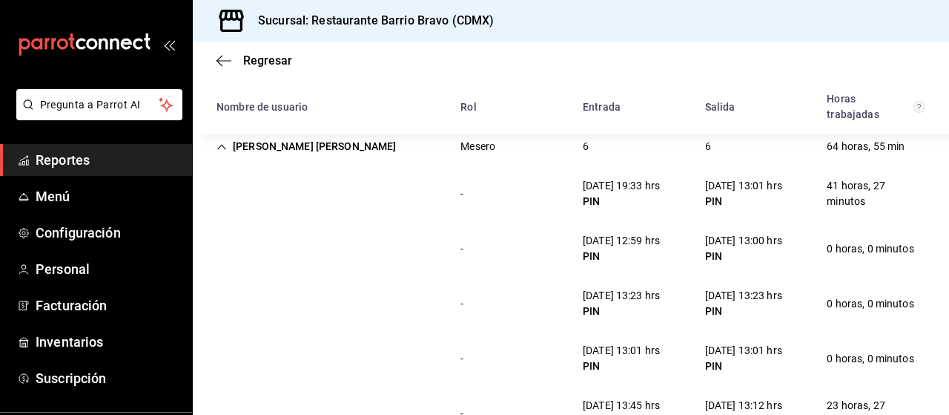
click at [716, 186] on div "[DATE] 13:01 hrs" at bounding box center [743, 186] width 77 height 16
click at [544, 277] on div "- [DATE] 13:23 hrs PIN [DATE] 13:23 hrs PIN 0 horas, 0 minutos" at bounding box center [571, 303] width 757 height 55
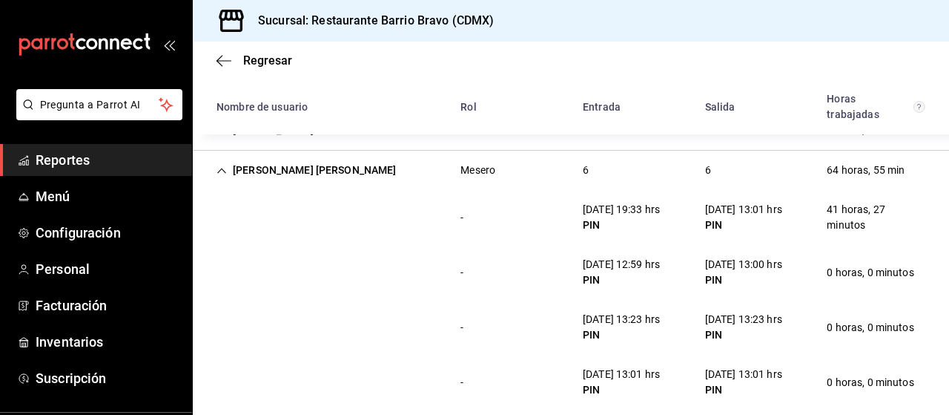
scroll to position [354, 0]
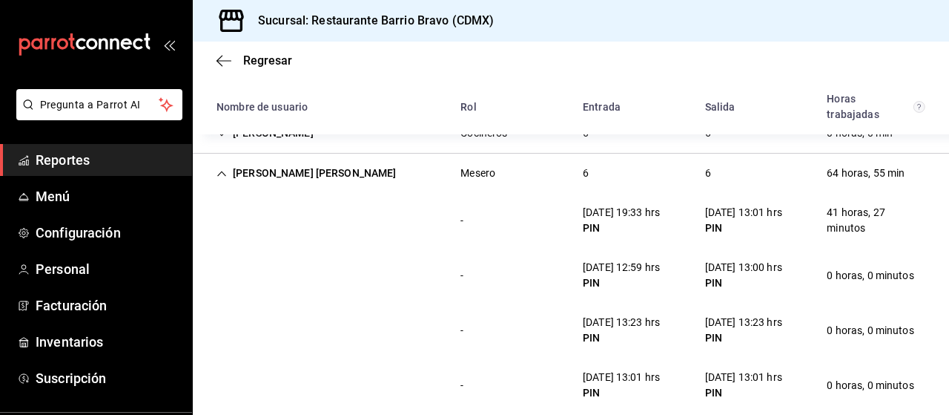
click at [267, 180] on div "[PERSON_NAME] [PERSON_NAME]" at bounding box center [307, 172] width 204 height 27
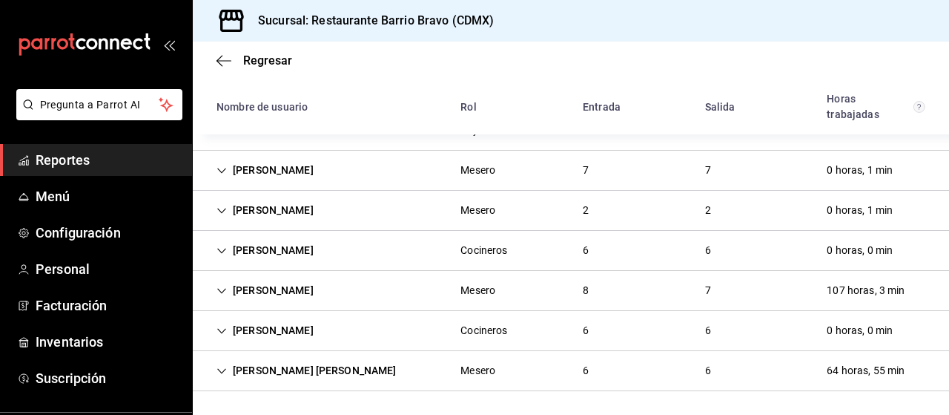
scroll to position [154, 0]
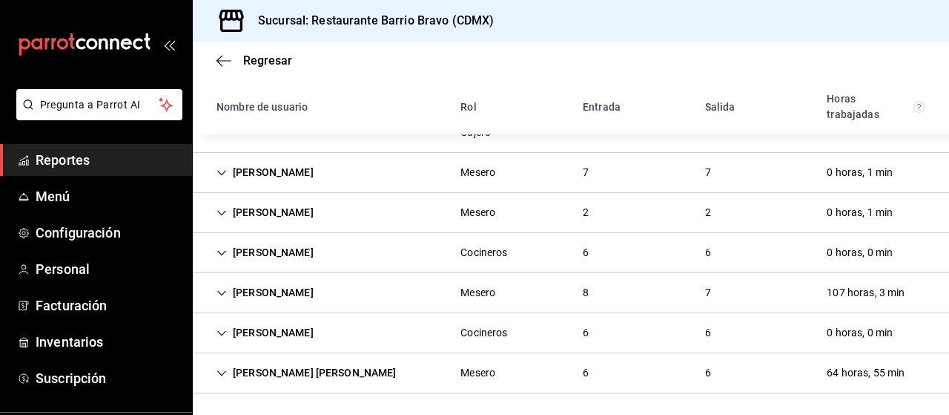
click at [352, 380] on div "[PERSON_NAME] [PERSON_NAME] Mesero 6 6 64 horas, 55 min" at bounding box center [571, 373] width 757 height 40
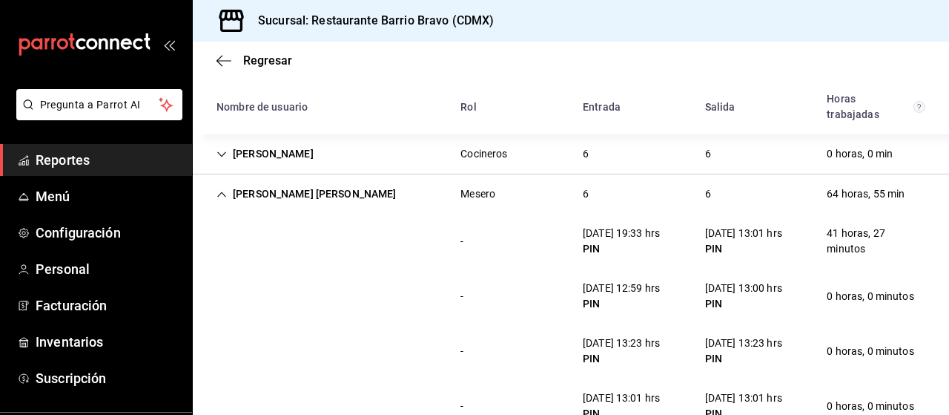
scroll to position [484, 0]
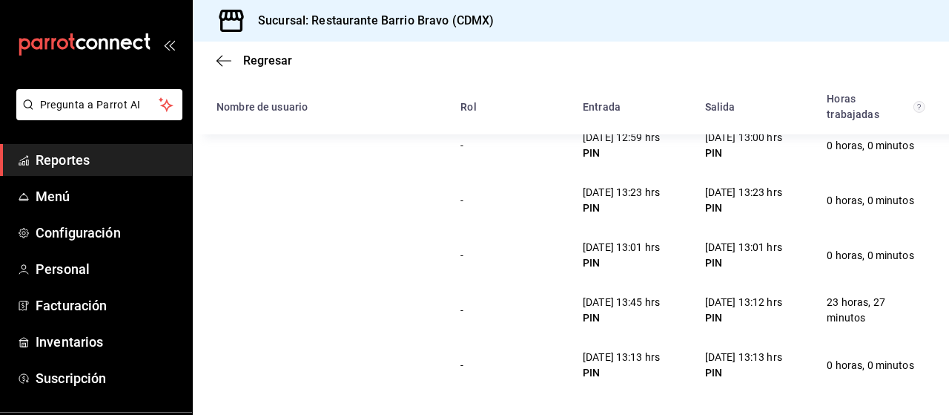
click at [734, 351] on div "[DATE] 13:13 hrs" at bounding box center [743, 357] width 77 height 16
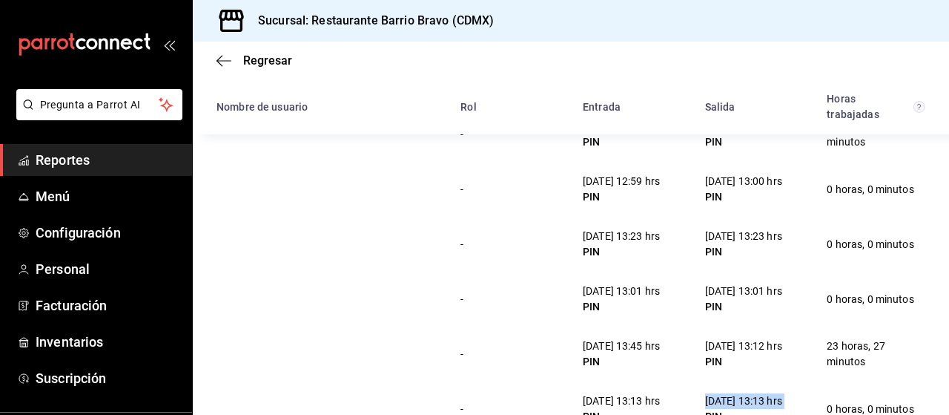
scroll to position [438, 0]
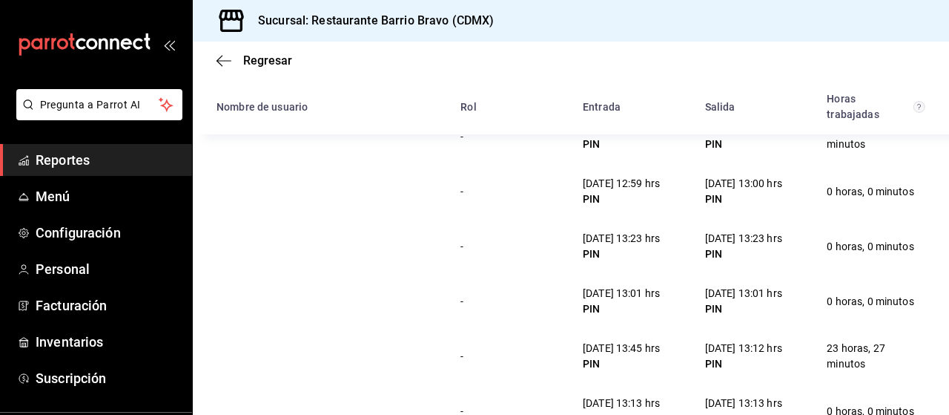
click at [753, 354] on div "[DATE] 13:12 hrs" at bounding box center [743, 348] width 77 height 16
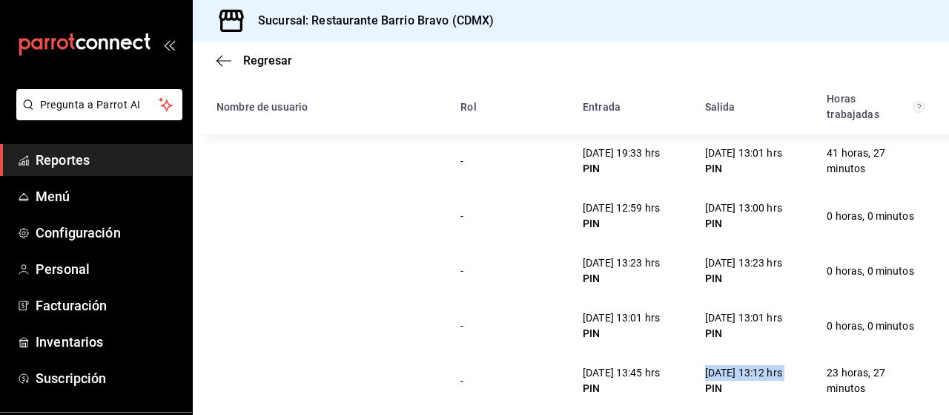
scroll to position [410, 0]
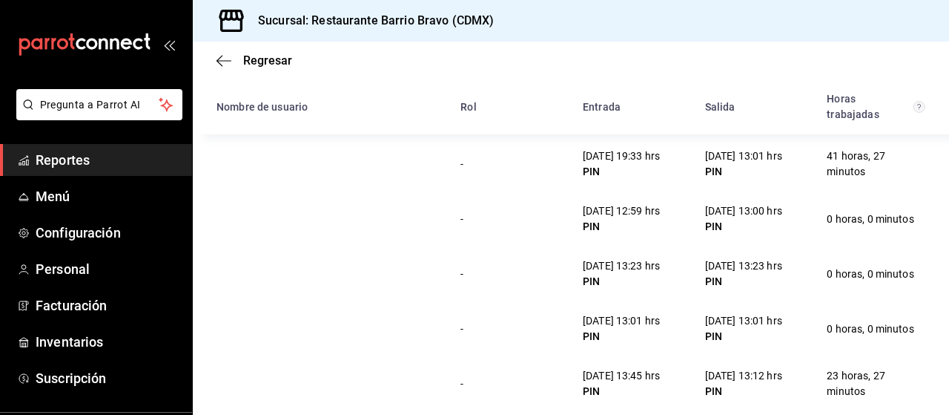
click at [730, 266] on div "[DATE] 13:23 hrs" at bounding box center [743, 266] width 77 height 16
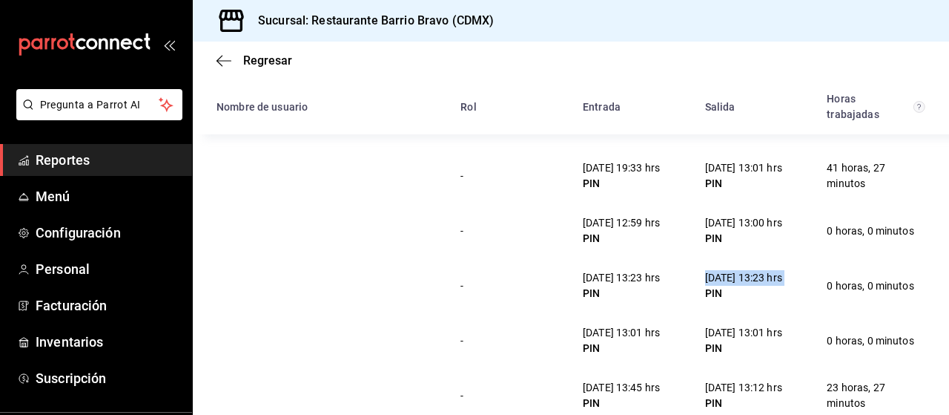
scroll to position [401, 0]
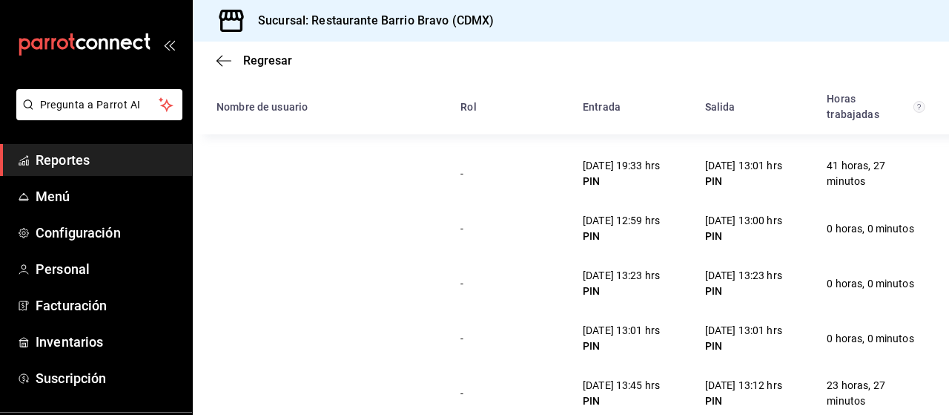
click at [494, 210] on div "- [DATE] 12:59 hrs PIN [DATE] 13:00 hrs PIN 0 horas, 0 minutos" at bounding box center [571, 228] width 757 height 55
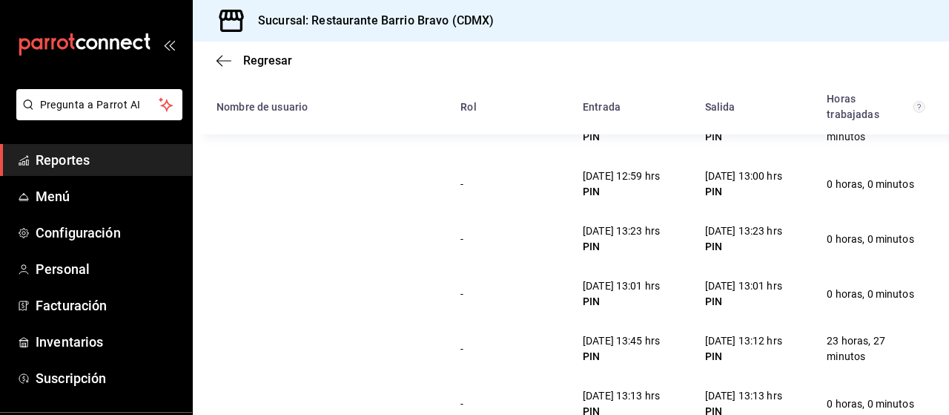
scroll to position [446, 0]
click at [717, 231] on div "[DATE] 13:23 hrs" at bounding box center [743, 231] width 77 height 16
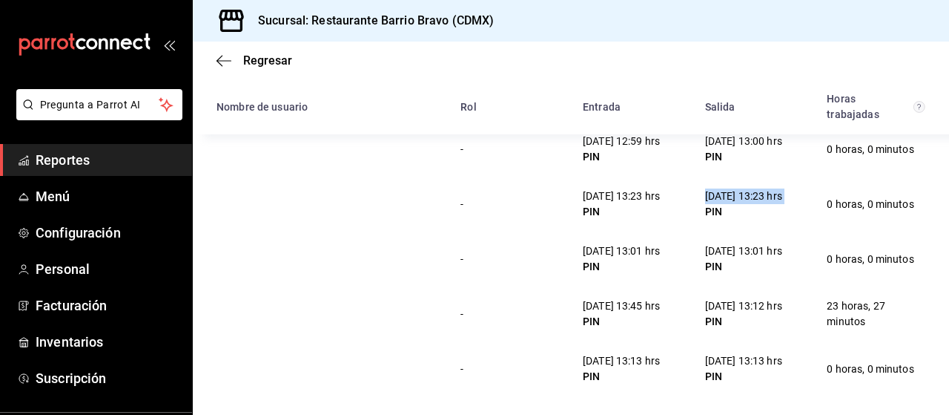
scroll to position [484, 0]
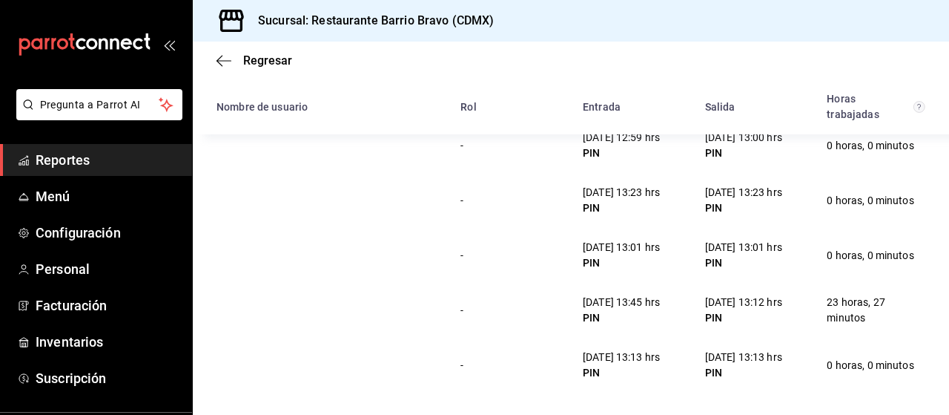
click at [746, 300] on div "[DATE] 13:12 hrs" at bounding box center [743, 302] width 77 height 16
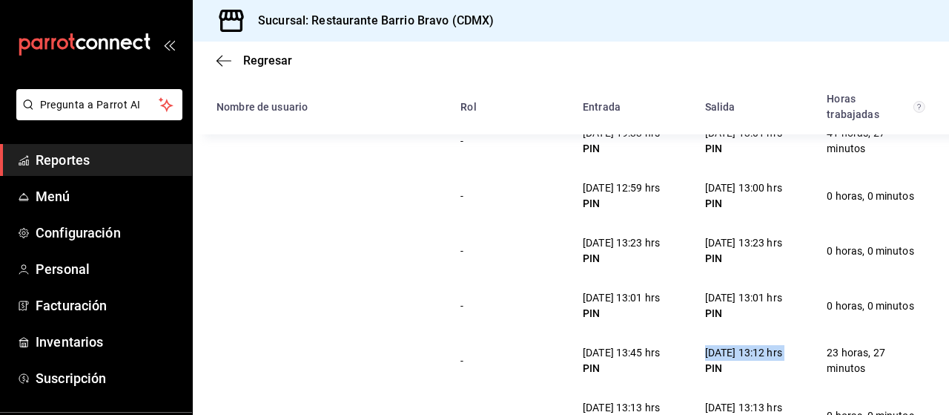
scroll to position [424, 0]
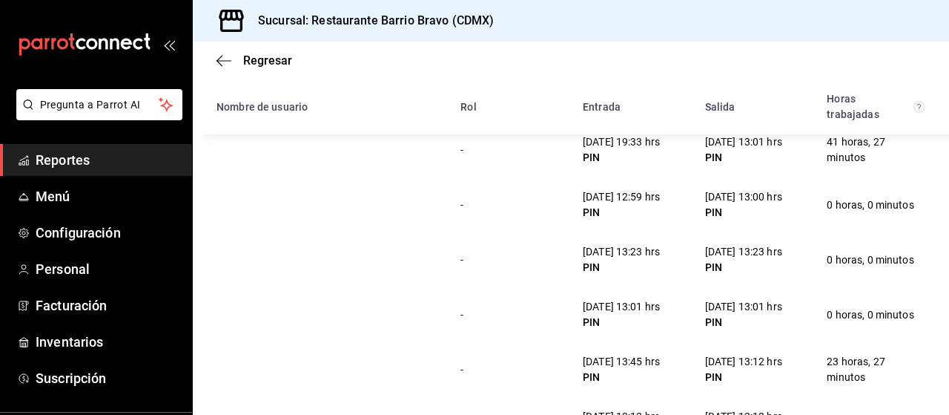
click at [737, 306] on div "[DATE] 13:01 hrs" at bounding box center [743, 307] width 77 height 16
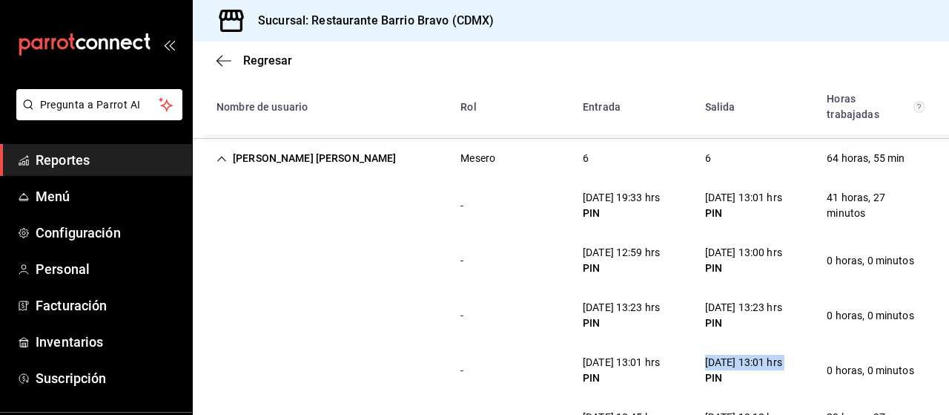
scroll to position [366, 0]
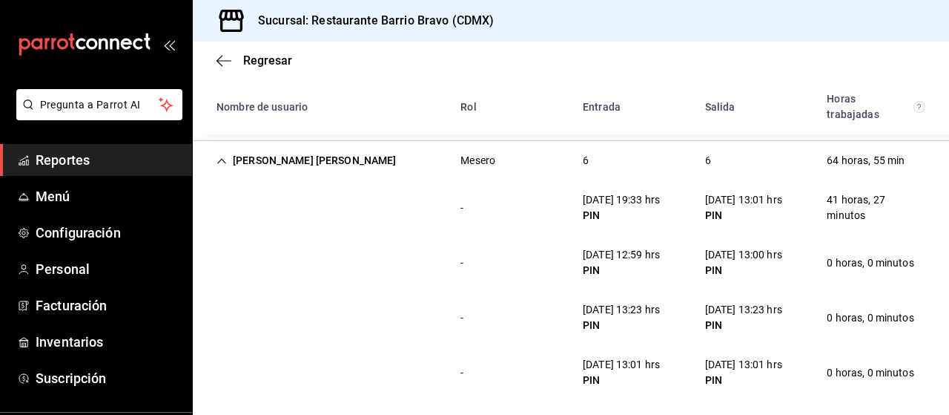
click at [743, 309] on div "[DATE] 13:23 hrs" at bounding box center [743, 310] width 77 height 16
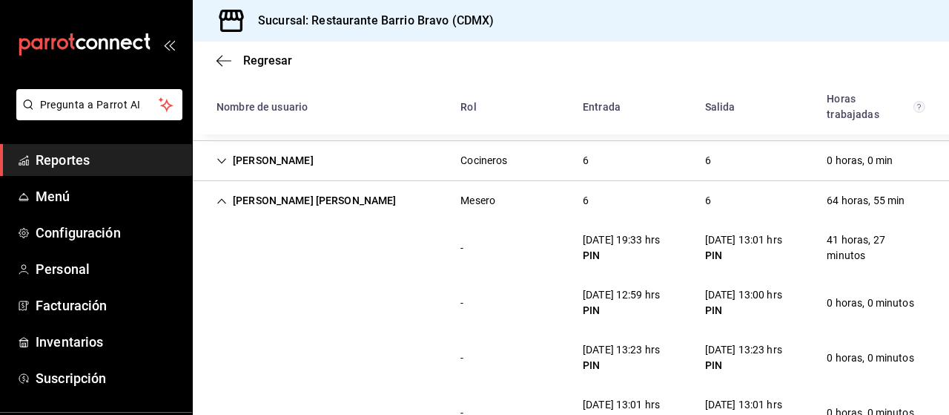
click at [731, 292] on div "[DATE] 13:00 hrs" at bounding box center [743, 295] width 77 height 16
click at [710, 240] on div "[DATE] 13:01 hrs" at bounding box center [743, 240] width 77 height 16
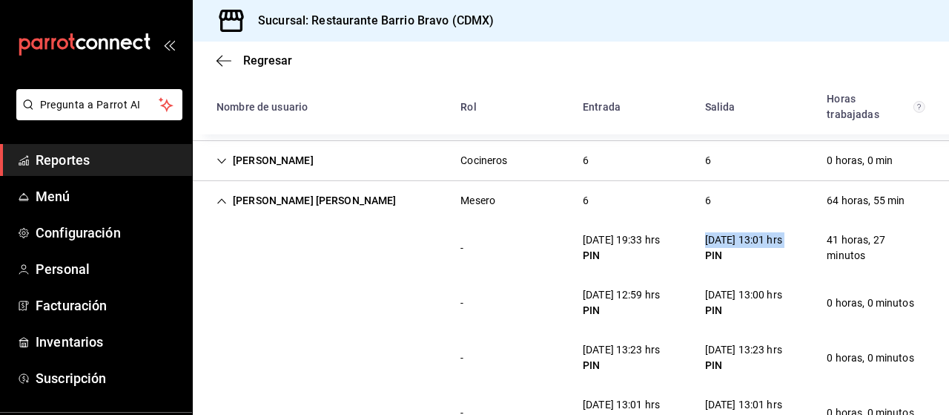
click at [710, 240] on div "[DATE] 13:01 hrs" at bounding box center [743, 240] width 77 height 16
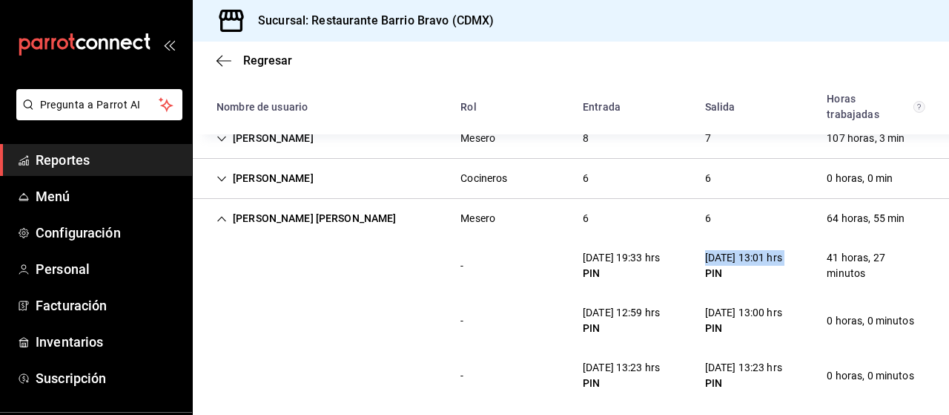
scroll to position [307, 0]
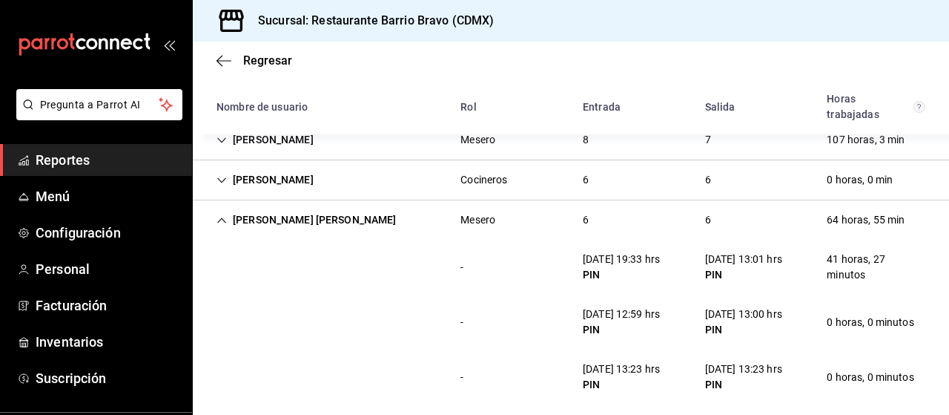
click at [441, 294] on div "- [DATE] 12:59 hrs PIN [DATE] 13:00 hrs PIN 0 horas, 0 minutos" at bounding box center [571, 321] width 757 height 55
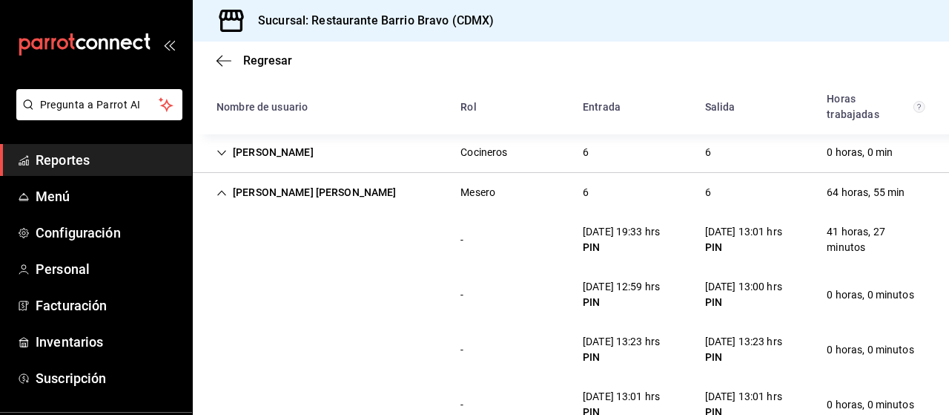
scroll to position [335, 0]
click at [76, 42] on icon "mailbox folders" at bounding box center [81, 43] width 10 height 11
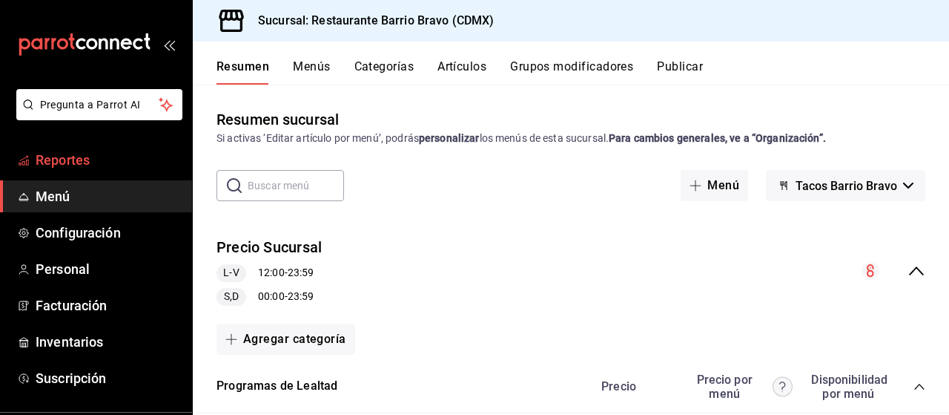
click at [137, 166] on span "Reportes" at bounding box center [108, 160] width 145 height 20
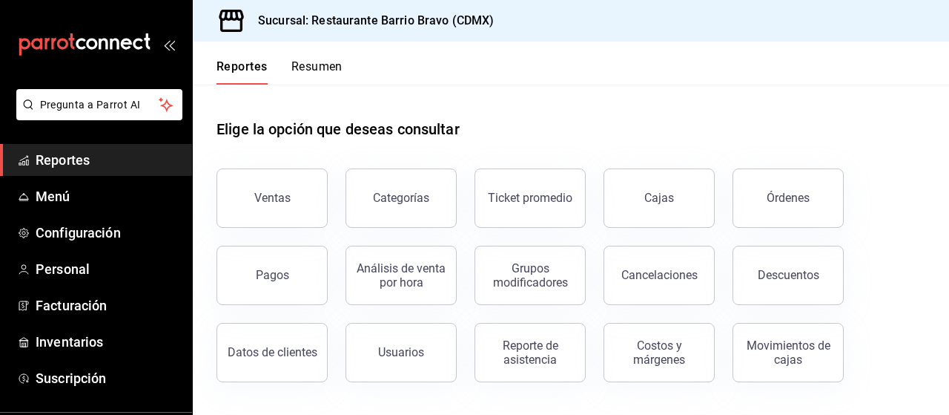
click at [337, 82] on button "Resumen" at bounding box center [317, 71] width 51 height 25
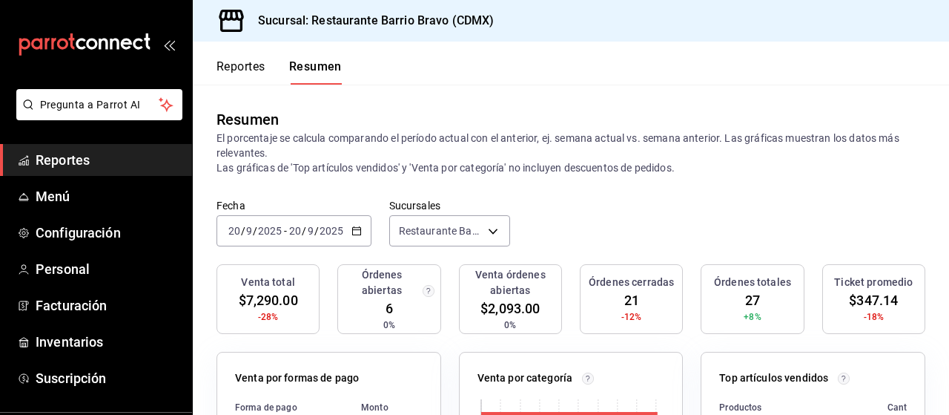
click at [217, 73] on button "Reportes" at bounding box center [241, 71] width 49 height 25
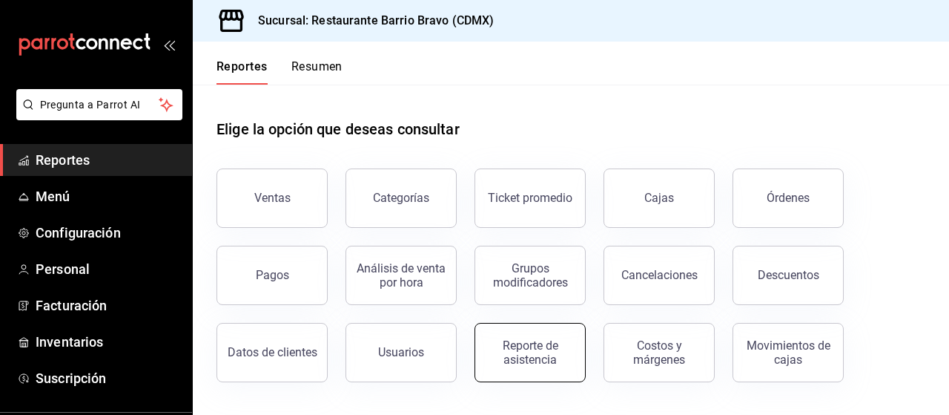
click at [553, 344] on div "Reporte de asistencia" at bounding box center [530, 352] width 92 height 28
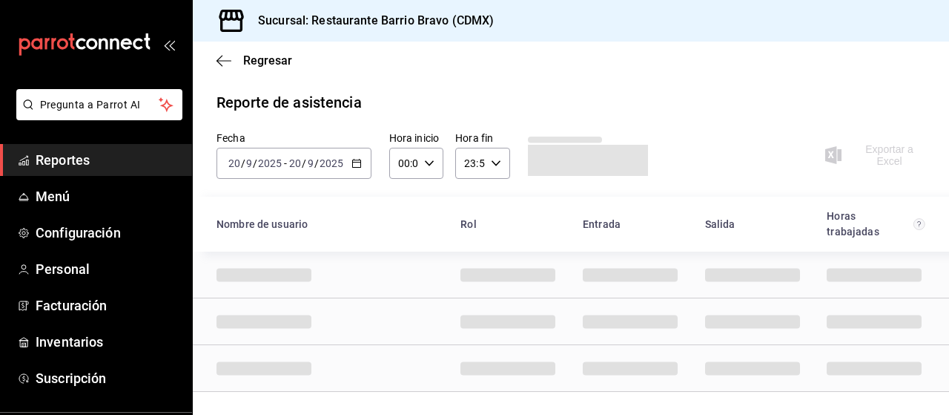
click at [365, 175] on div "[DATE] [DATE] - [DATE] [DATE]" at bounding box center [294, 163] width 155 height 31
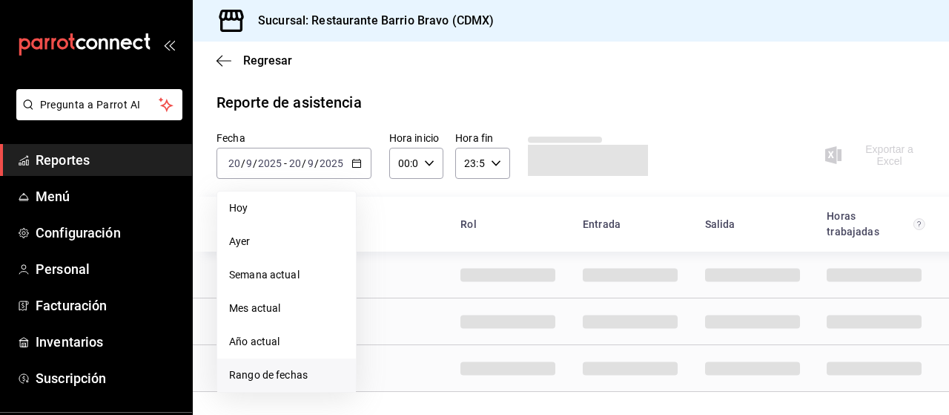
click at [315, 370] on span "Rango de fechas" at bounding box center [286, 375] width 115 height 16
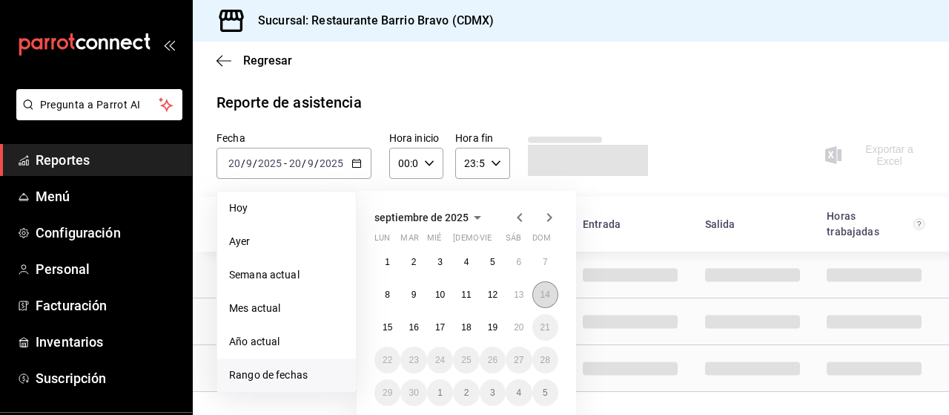
click at [537, 292] on button "14" at bounding box center [546, 294] width 26 height 27
click at [521, 326] on abbr "20" at bounding box center [519, 327] width 10 height 10
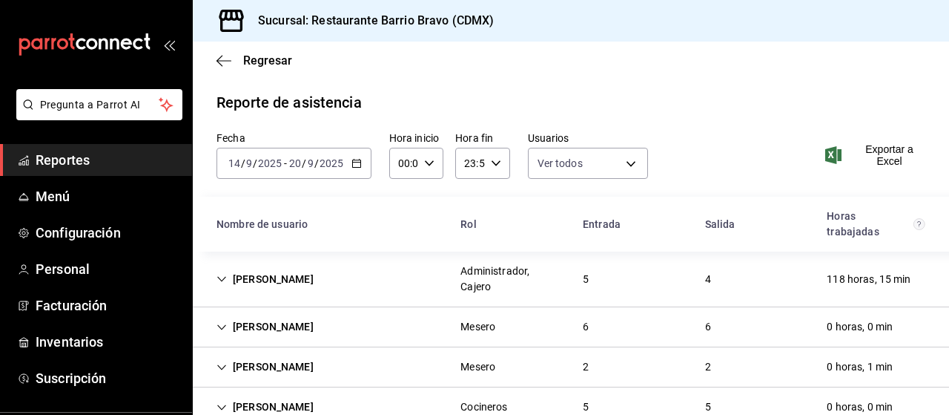
scroll to position [154, 0]
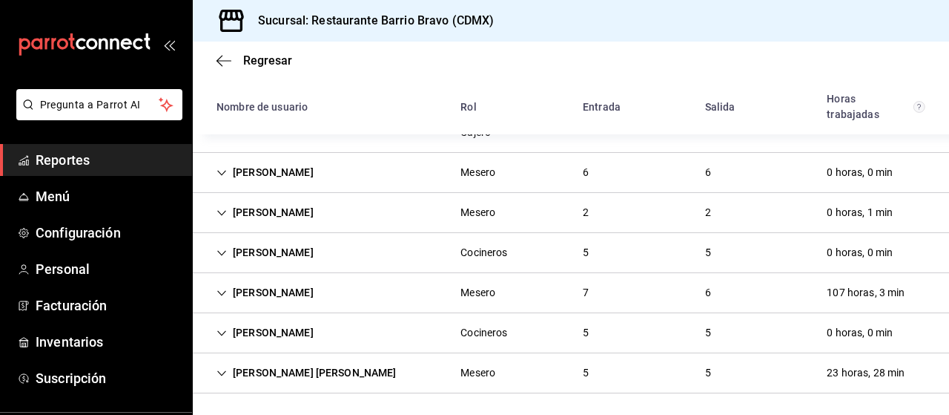
click at [389, 343] on div "[PERSON_NAME] Cocineros 5 5 0 horas, 0 min" at bounding box center [571, 333] width 757 height 40
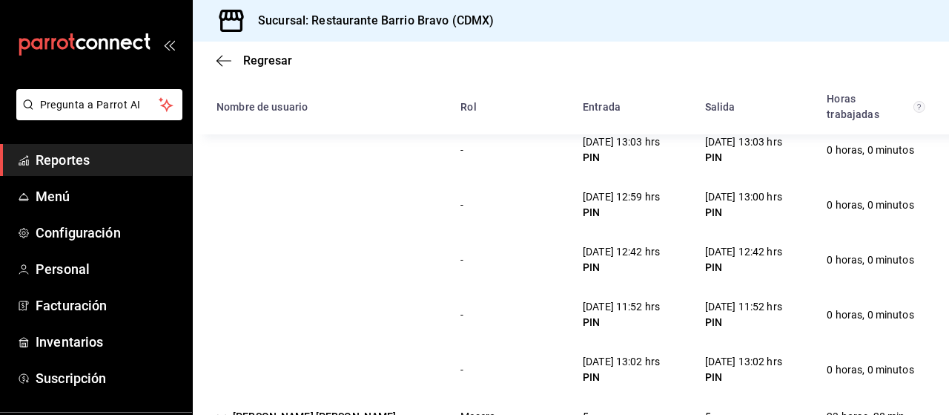
scroll to position [389, 0]
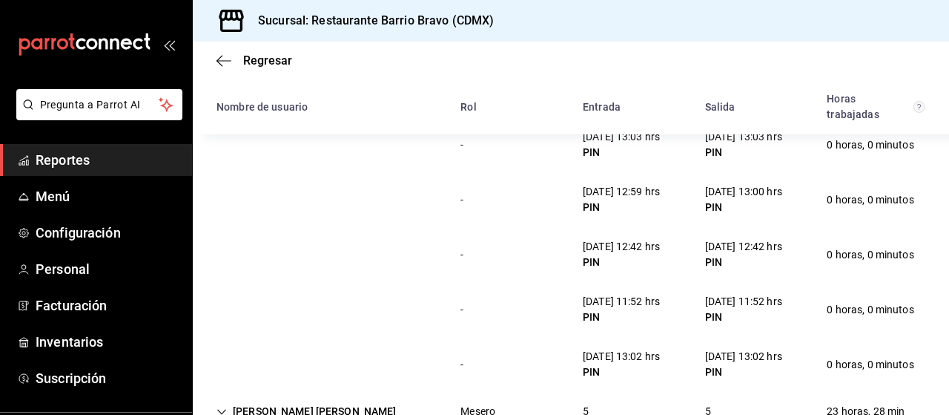
click at [732, 254] on div "PIN" at bounding box center [743, 262] width 77 height 16
click at [729, 309] on div "PIN" at bounding box center [743, 317] width 77 height 16
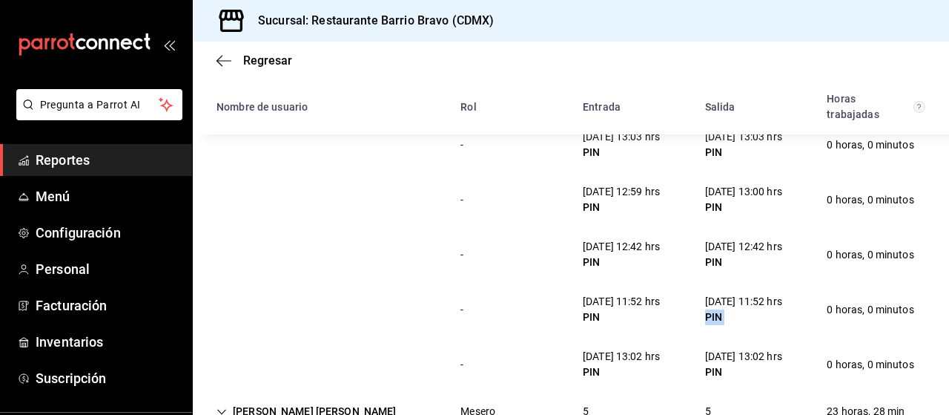
click at [729, 309] on div "PIN" at bounding box center [743, 317] width 77 height 16
click at [755, 301] on div "[DATE] 11:52 hrs" at bounding box center [743, 302] width 77 height 16
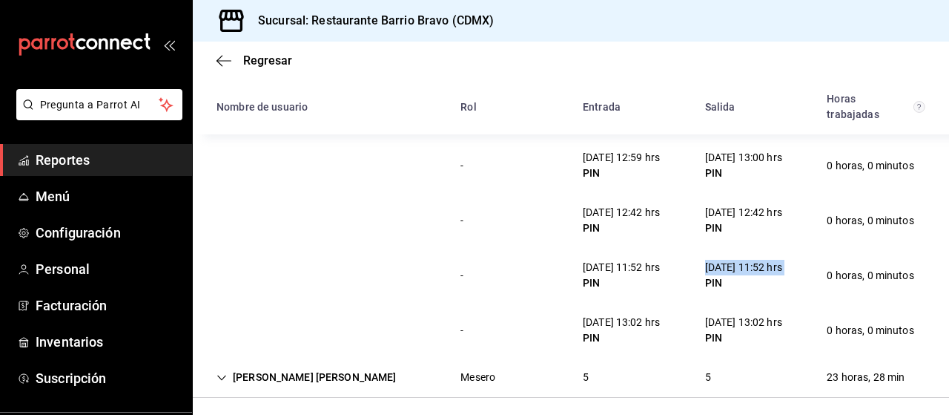
scroll to position [429, 0]
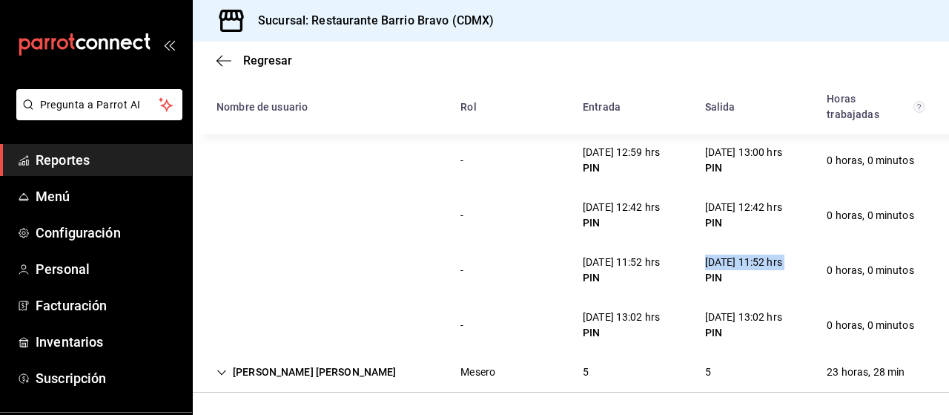
click at [92, 33] on icon "mailbox folders" at bounding box center [85, 44] width 134 height 22
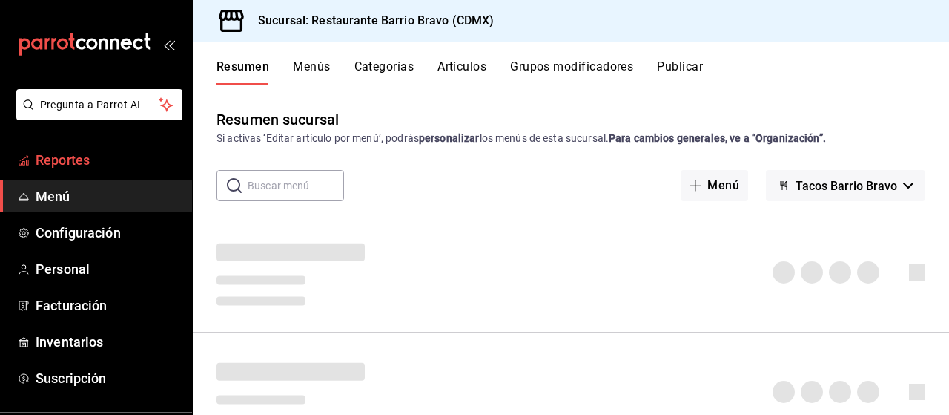
click at [70, 155] on span "Reportes" at bounding box center [108, 160] width 145 height 20
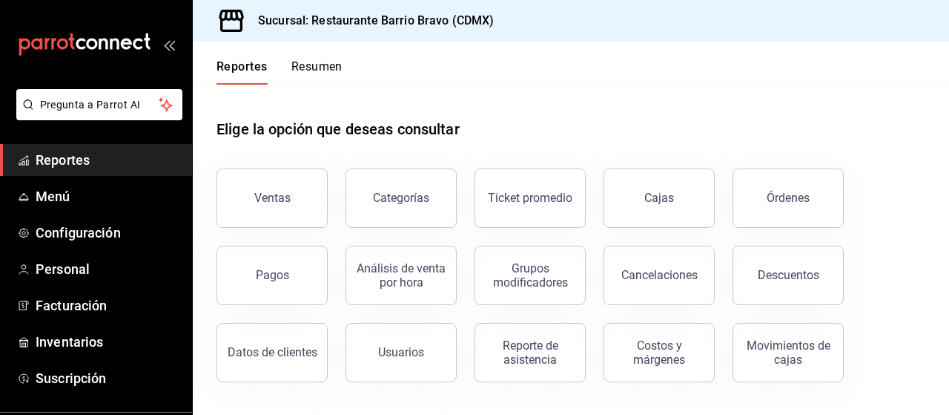
click at [338, 53] on div "Reportes Resumen" at bounding box center [268, 63] width 150 height 43
click at [312, 63] on button "Resumen" at bounding box center [317, 71] width 51 height 25
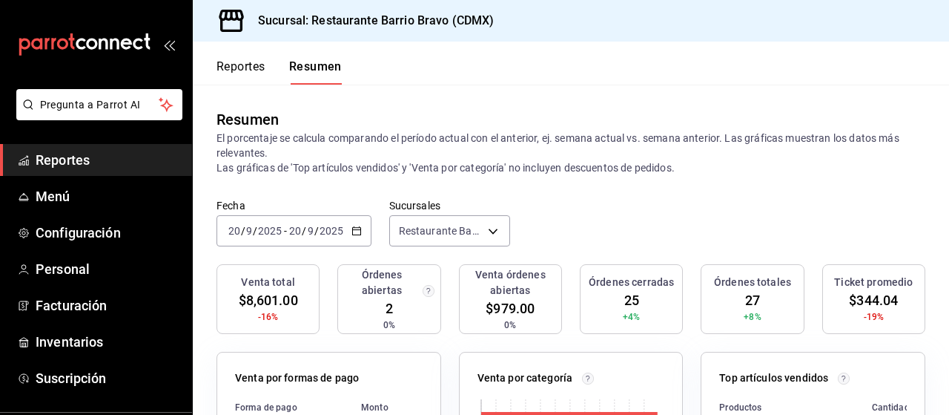
click at [443, 274] on div "Venta total $8,601.00 -16% Órdenes abiertas 2 0% Venta órdenes abiertas $979.00…" at bounding box center [571, 308] width 709 height 88
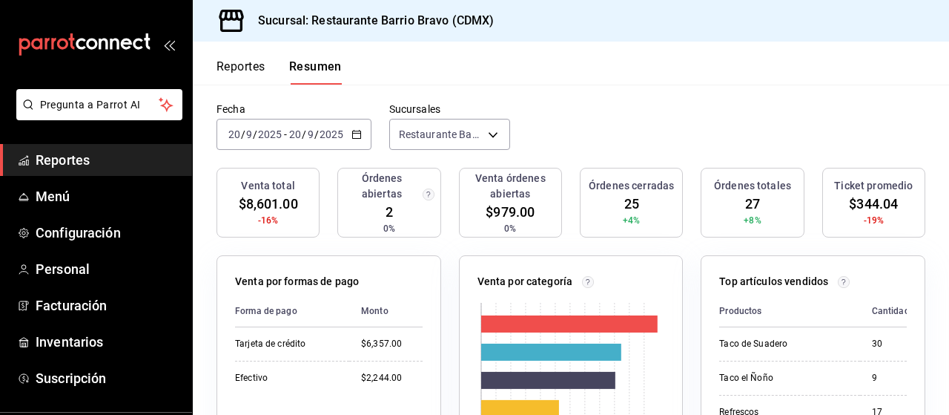
scroll to position [70, 0]
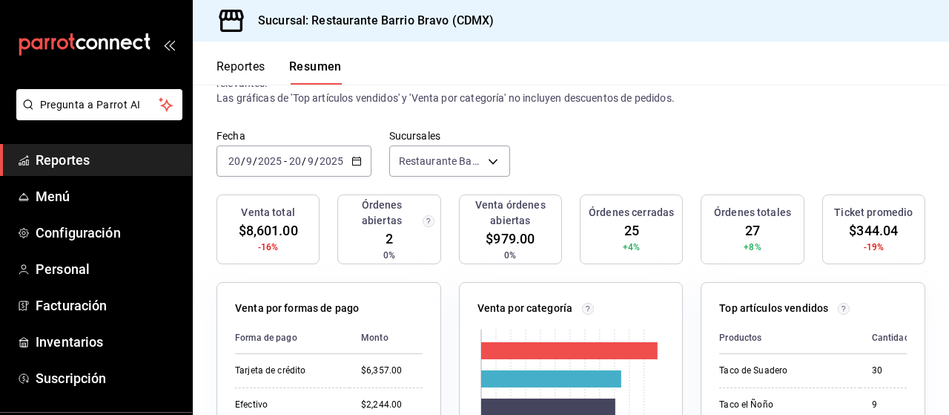
click at [441, 253] on div "Venta total $8,601.00 -16% Órdenes abiertas 2 0% Venta órdenes abiertas $979.00…" at bounding box center [571, 238] width 709 height 88
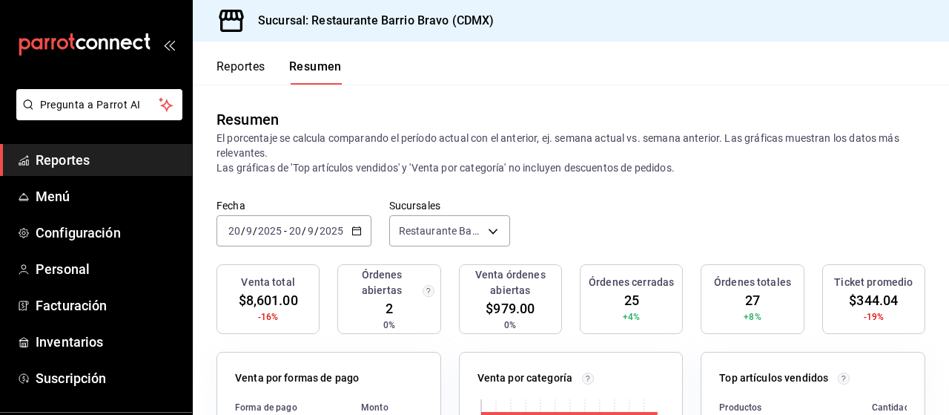
click at [49, 54] on icon "mailbox folders" at bounding box center [85, 44] width 134 height 22
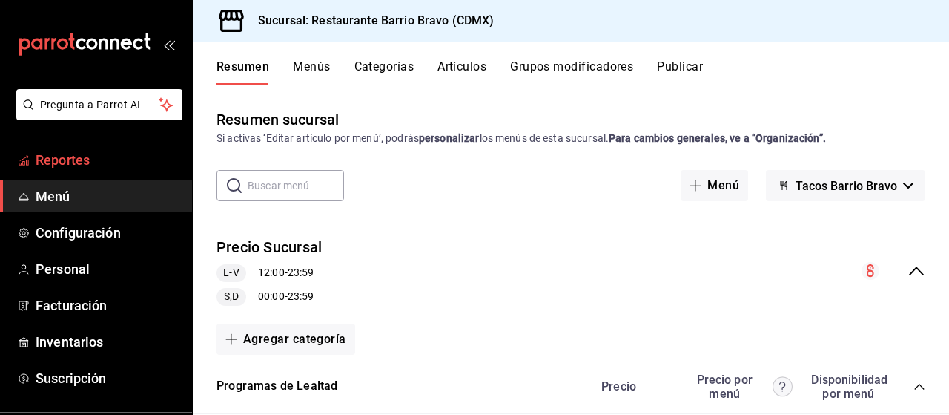
click at [73, 167] on span "Reportes" at bounding box center [108, 160] width 145 height 20
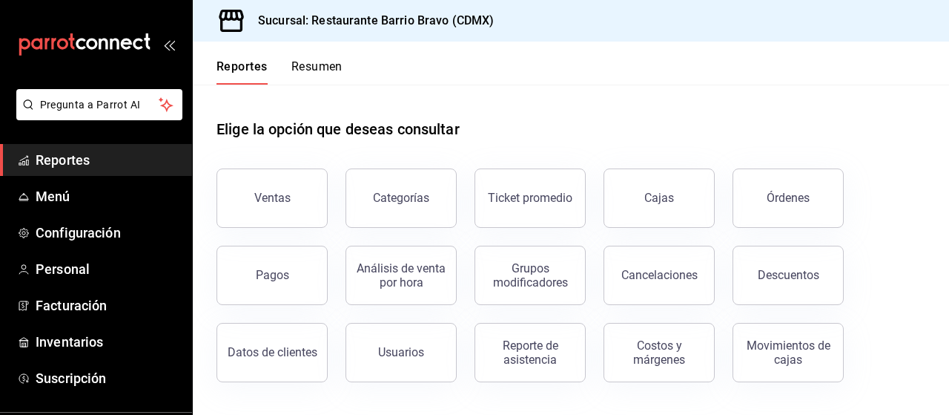
click at [310, 65] on button "Resumen" at bounding box center [317, 71] width 51 height 25
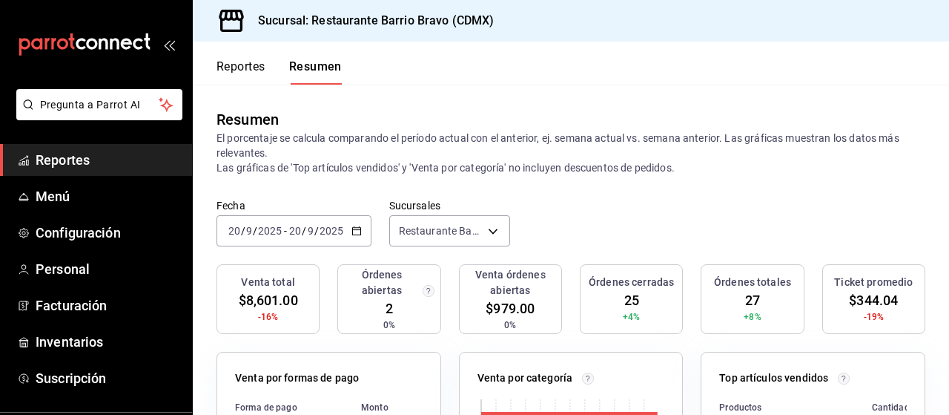
click at [459, 280] on div "Venta órdenes abiertas $979.00 0%" at bounding box center [510, 299] width 103 height 70
click at [486, 308] on span "$979.00" at bounding box center [510, 308] width 49 height 20
click at [110, 47] on icon "mailbox folders" at bounding box center [114, 44] width 9 height 11
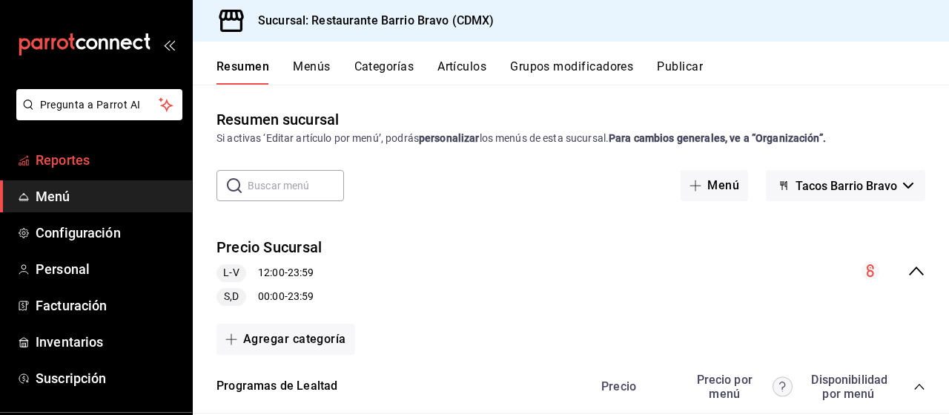
click at [52, 163] on span "Reportes" at bounding box center [108, 160] width 145 height 20
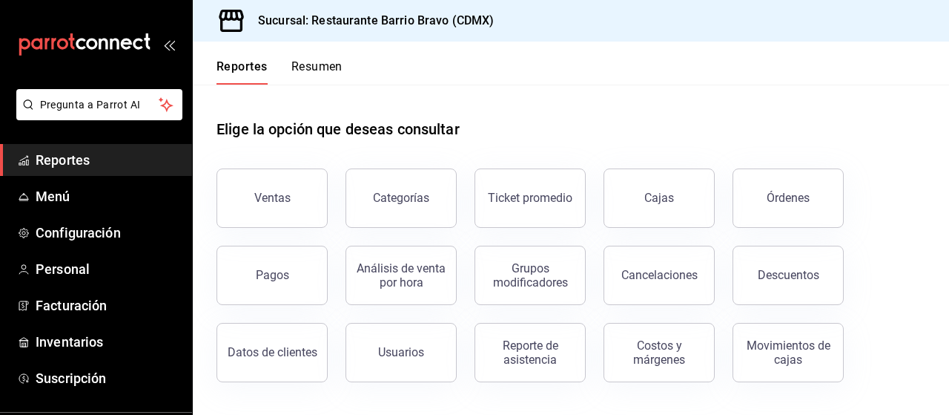
click at [309, 72] on button "Resumen" at bounding box center [317, 71] width 51 height 25
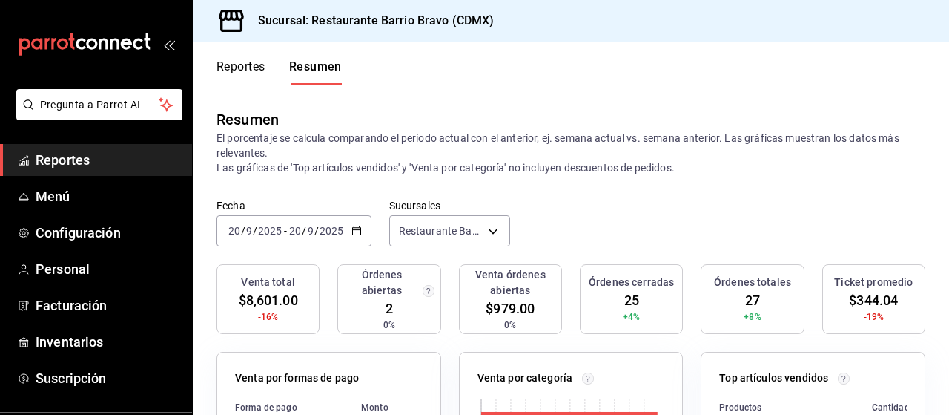
click at [315, 73] on button "Resumen" at bounding box center [315, 71] width 53 height 25
click at [93, 41] on icon "mailbox folders" at bounding box center [91, 43] width 11 height 11
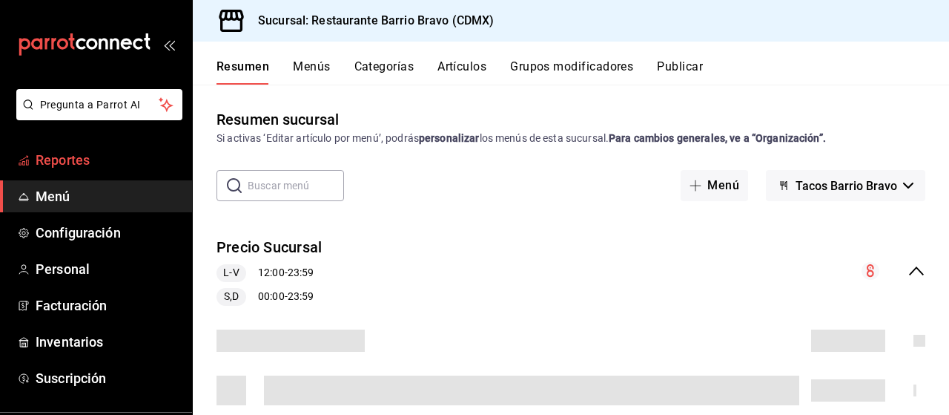
click at [58, 164] on span "Reportes" at bounding box center [108, 160] width 145 height 20
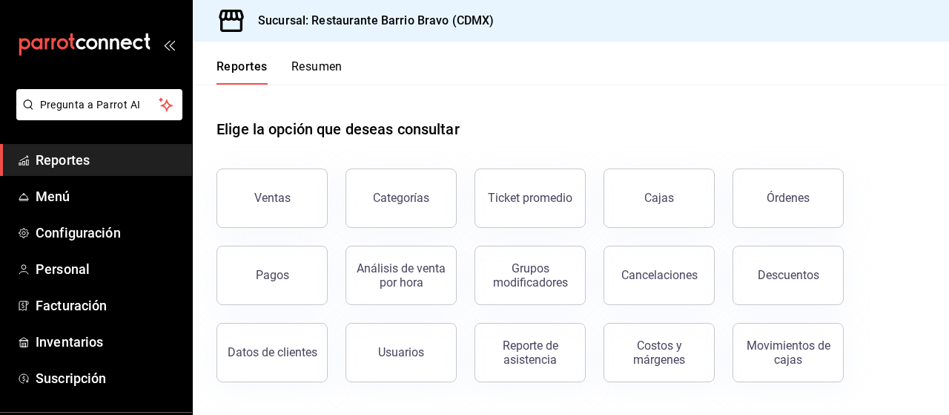
click at [339, 75] on button "Resumen" at bounding box center [317, 71] width 51 height 25
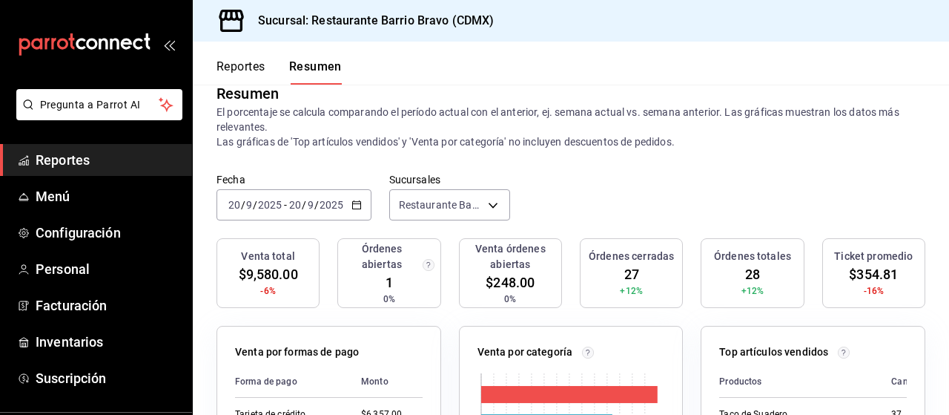
scroll to position [24, 0]
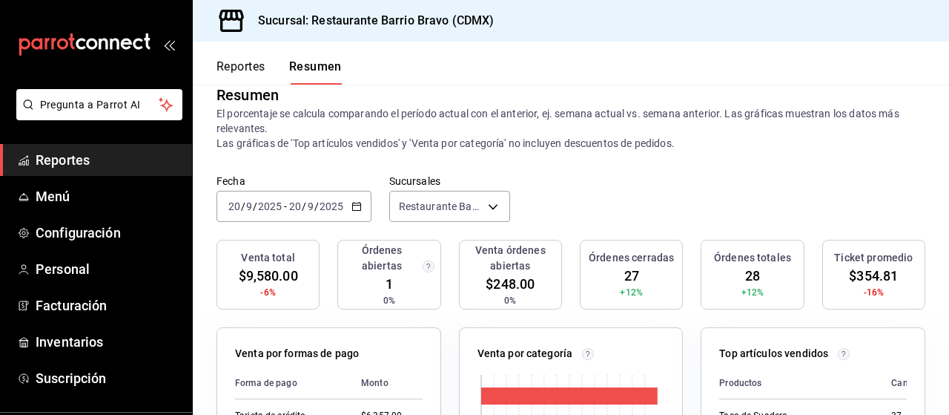
click at [355, 207] on icon "button" at bounding box center [357, 206] width 10 height 10
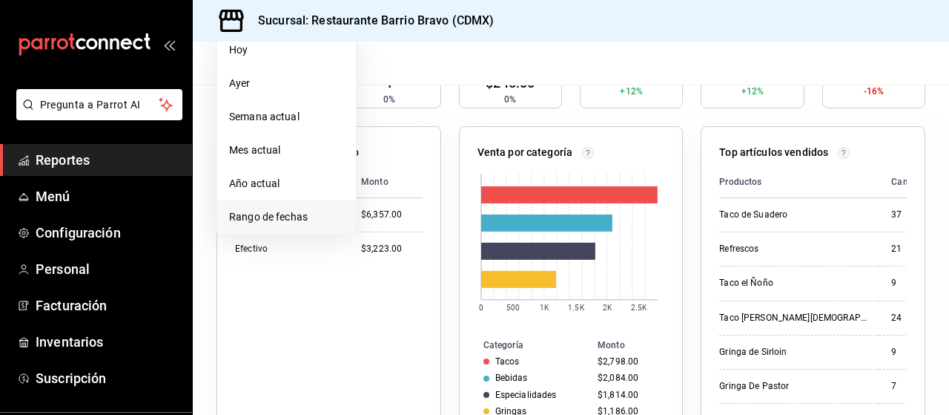
scroll to position [136, 0]
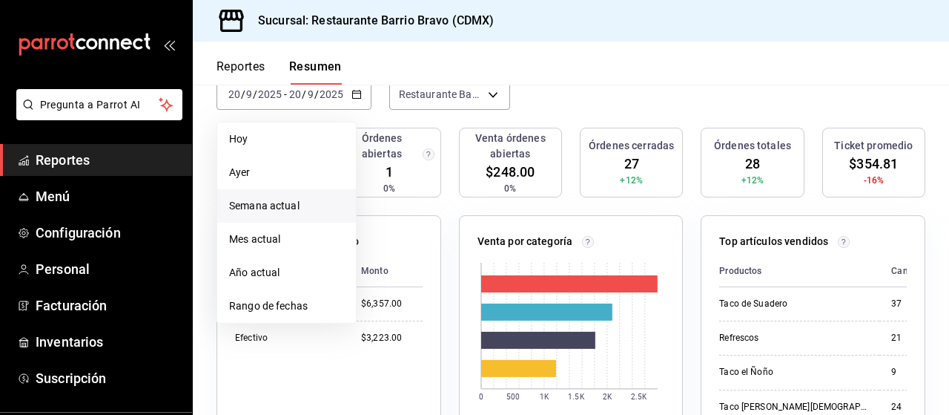
click at [294, 203] on span "Semana actual" at bounding box center [286, 206] width 115 height 16
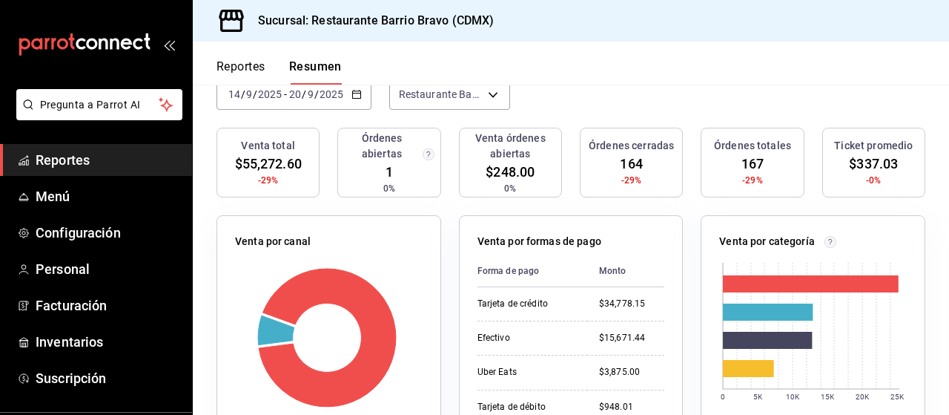
click at [358, 93] on \(Stroke\) "button" at bounding box center [356, 93] width 8 height 1
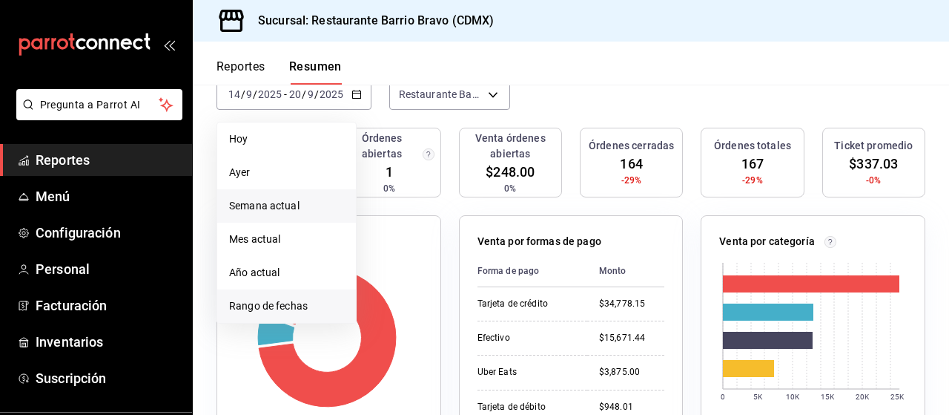
click at [307, 315] on li "Rango de fechas" at bounding box center [286, 305] width 139 height 33
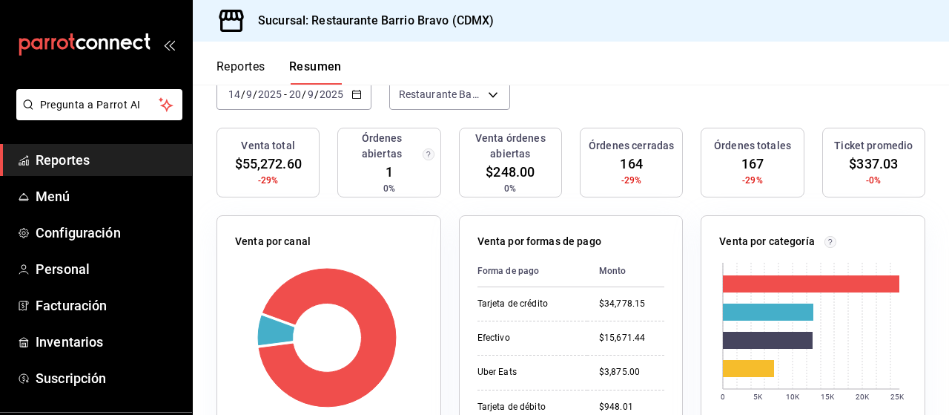
click at [240, 349] on rect at bounding box center [327, 337] width 184 height 141
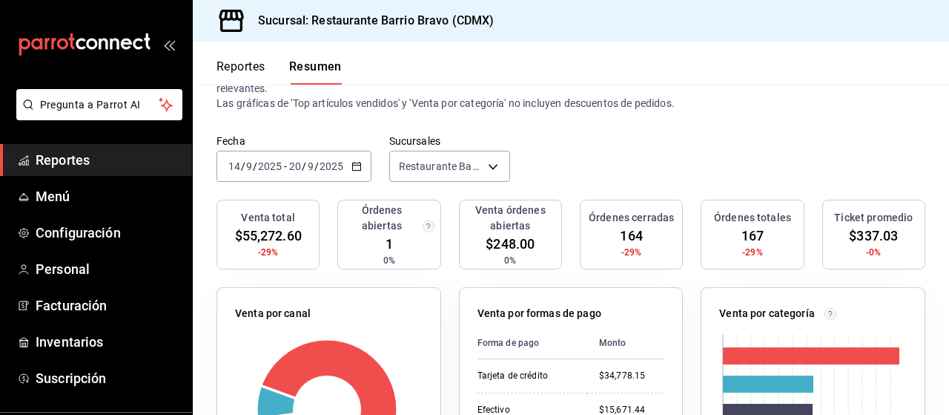
scroll to position [64, 0]
drag, startPoint x: 356, startPoint y: 165, endPoint x: 351, endPoint y: 182, distance: 17.8
click at [351, 182] on div "2025-09-14 14 / 9 / 2025 - 2025-09-20 20 / 9 / 2025" at bounding box center [294, 166] width 155 height 31
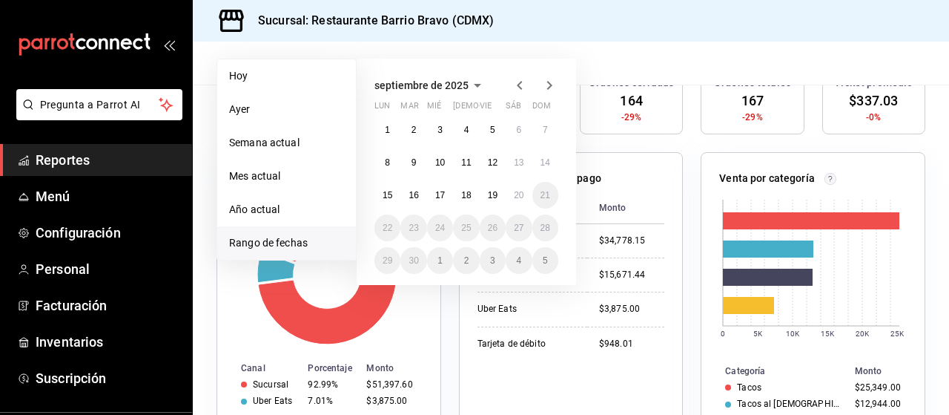
scroll to position [202, 0]
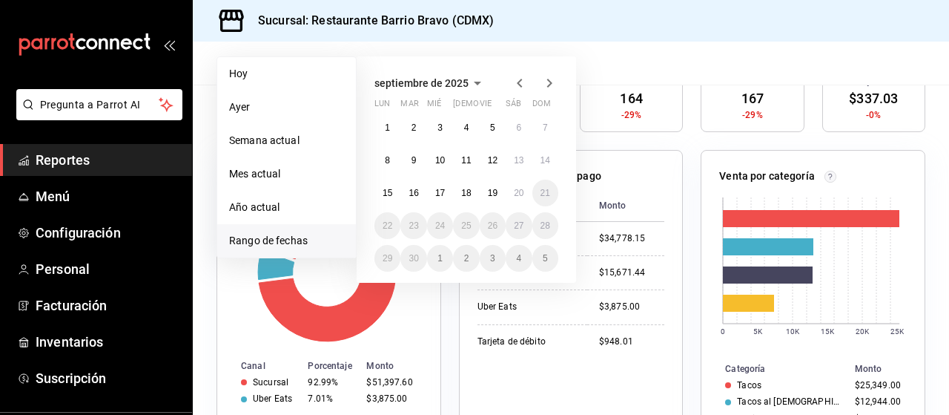
click at [306, 237] on span "Rango de fechas" at bounding box center [286, 241] width 115 height 16
click at [507, 154] on button "13" at bounding box center [519, 160] width 26 height 27
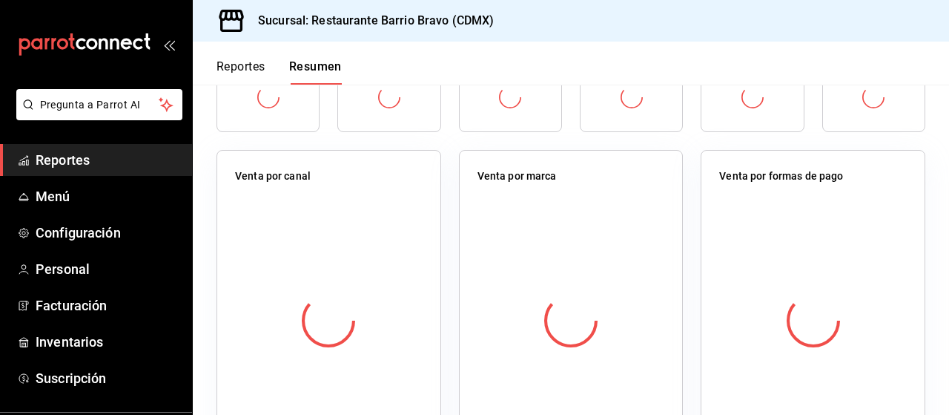
click at [507, 154] on div "Venta por marca" at bounding box center [571, 306] width 225 height 312
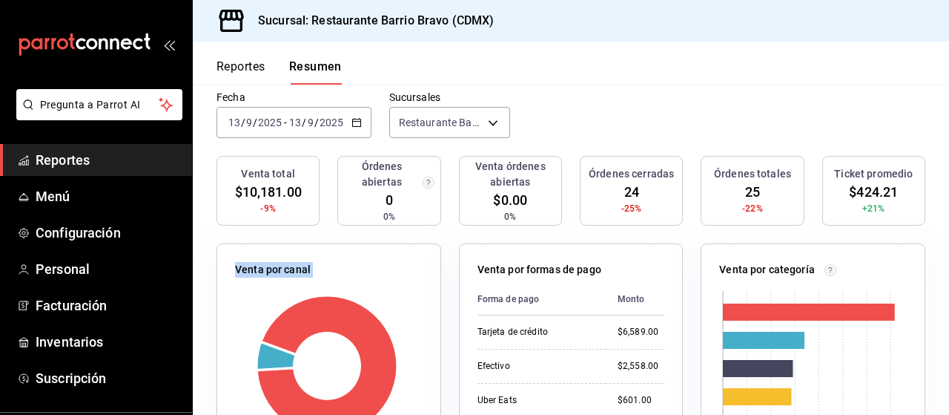
scroll to position [101, 0]
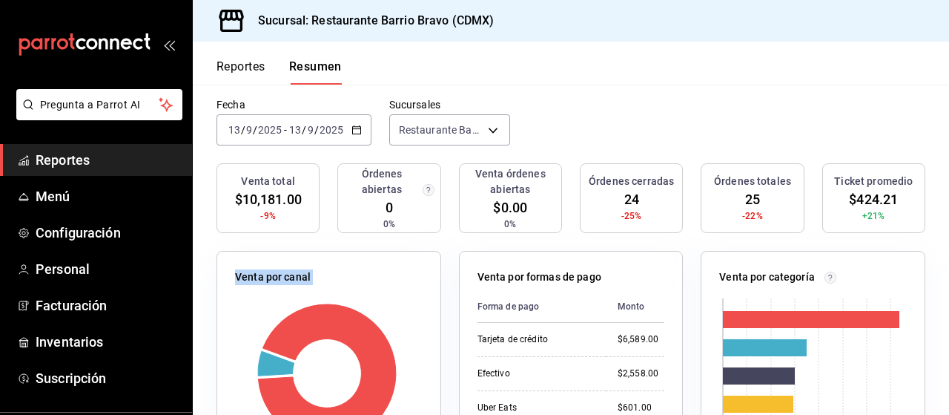
click at [359, 131] on icon "button" at bounding box center [357, 130] width 10 height 10
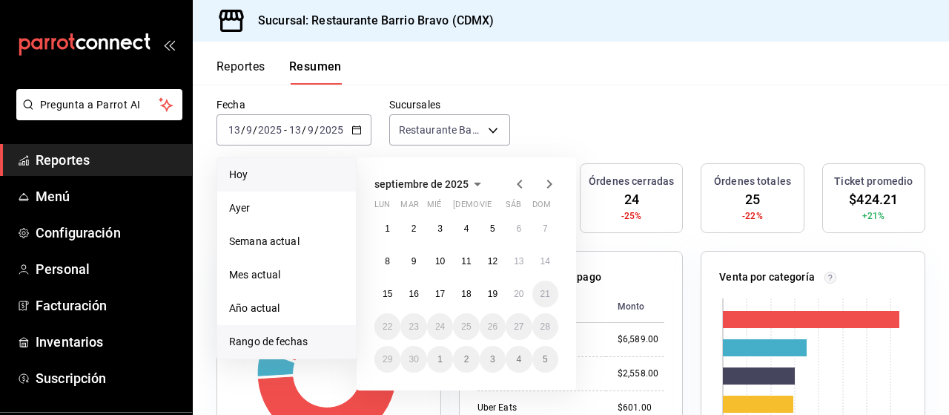
click at [262, 177] on span "Hoy" at bounding box center [286, 175] width 115 height 16
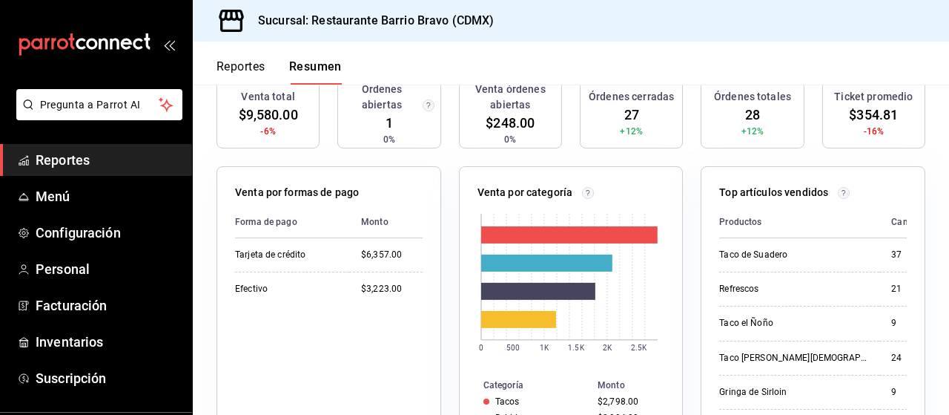
scroll to position [0, 0]
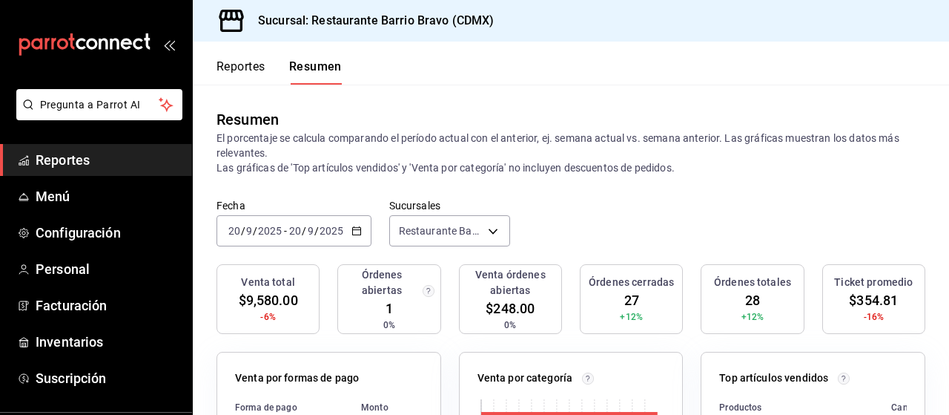
click at [102, 47] on icon "mailbox folders" at bounding box center [103, 44] width 9 height 11
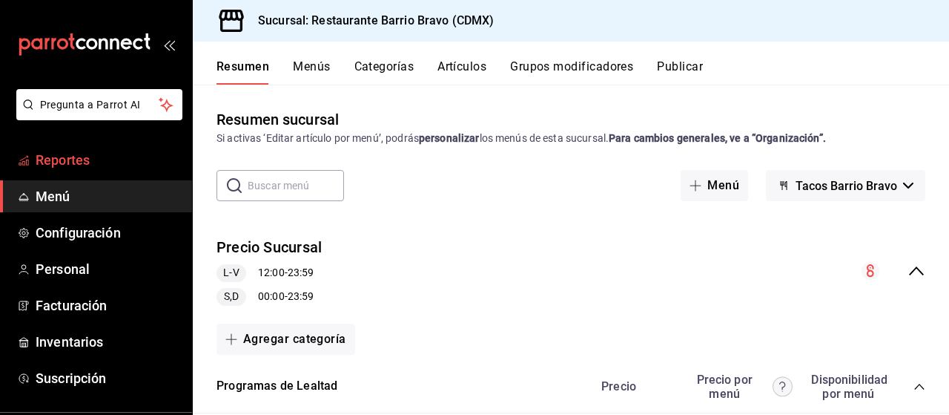
click at [62, 169] on span "Reportes" at bounding box center [108, 160] width 145 height 20
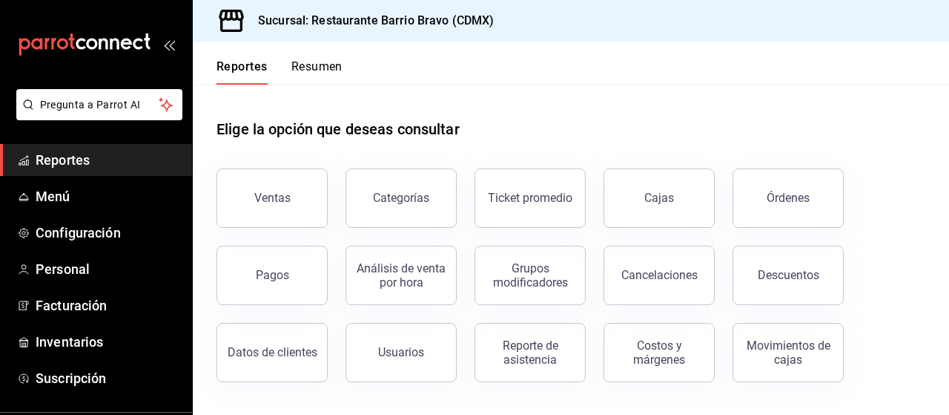
click at [311, 75] on button "Resumen" at bounding box center [317, 71] width 51 height 25
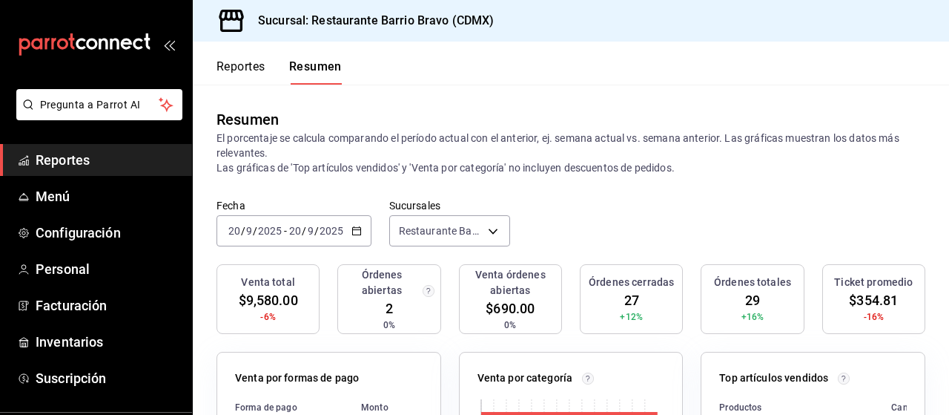
click at [363, 234] on div "[DATE] [DATE] - [DATE] [DATE]" at bounding box center [294, 230] width 155 height 31
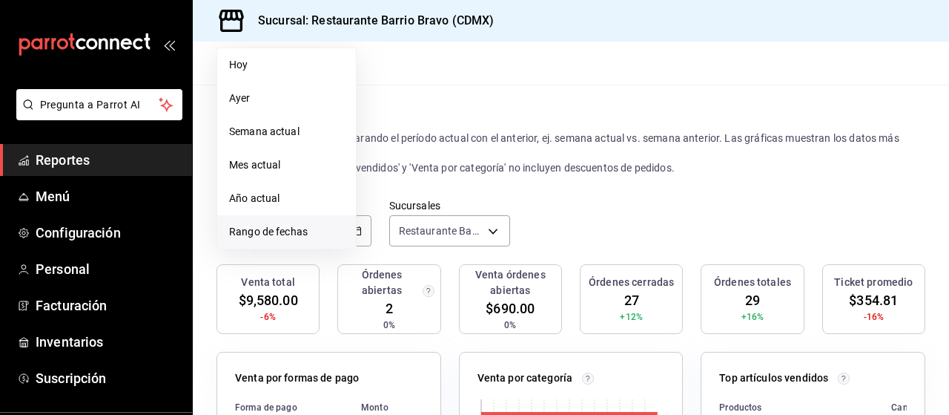
click at [294, 227] on span "Rango de fechas" at bounding box center [286, 232] width 115 height 16
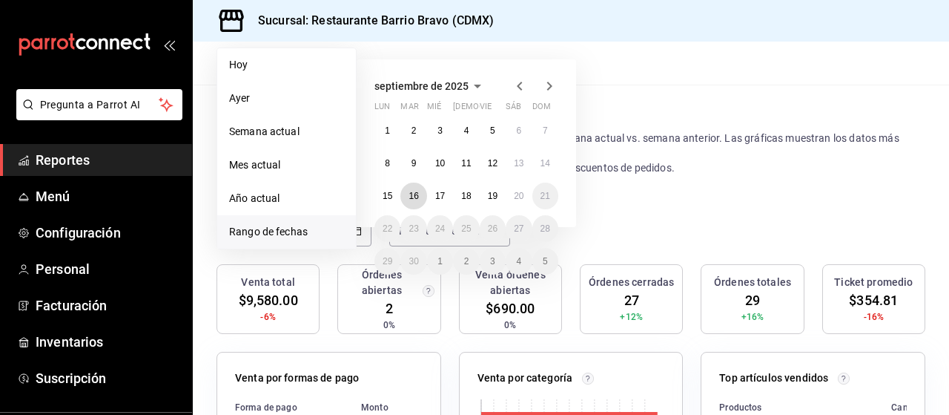
drag, startPoint x: 401, startPoint y: 197, endPoint x: 614, endPoint y: 218, distance: 214.7
click at [614, 218] on div "Fecha 2025-09-20 20 / 9 / 2025 - 2025-09-20 20 / 9 / 2025 Hoy Ayer Semana actua…" at bounding box center [571, 231] width 757 height 65
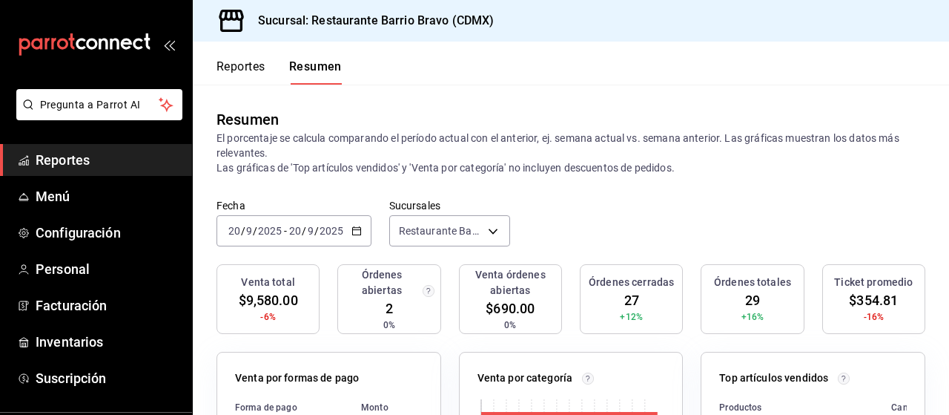
click at [614, 218] on div "Fecha 2025-09-20 20 / 9 / 2025 - 2025-09-20 20 / 9 / 2025 Sucursales Restaurant…" at bounding box center [571, 231] width 757 height 65
click at [352, 234] on icon "button" at bounding box center [357, 231] width 10 height 10
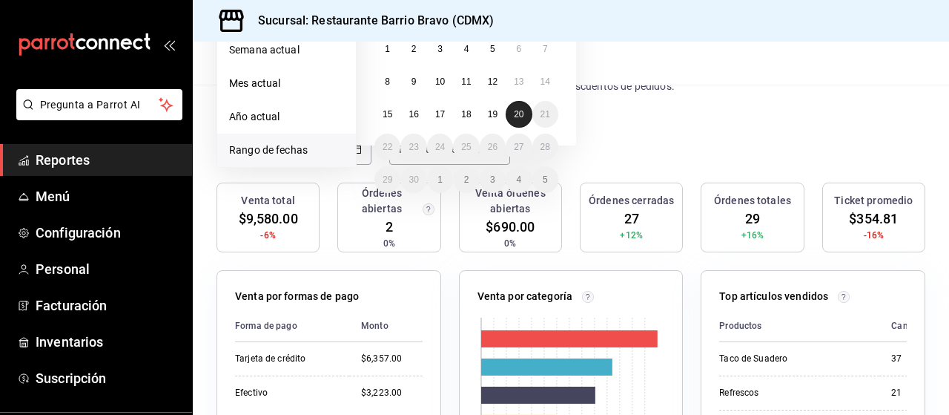
scroll to position [30, 0]
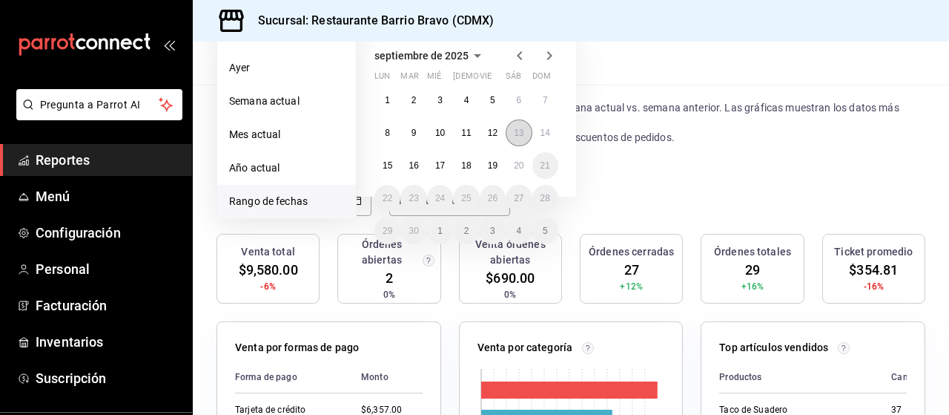
click at [519, 130] on abbr "13" at bounding box center [519, 133] width 10 height 10
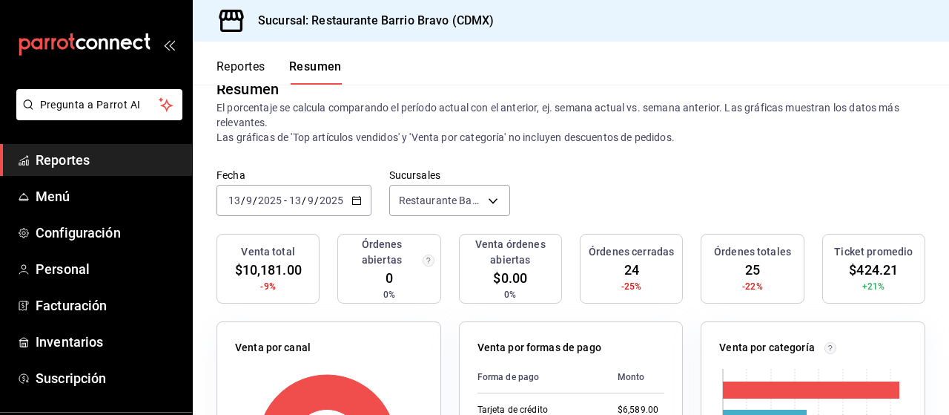
click at [355, 203] on icon "button" at bounding box center [357, 200] width 10 height 10
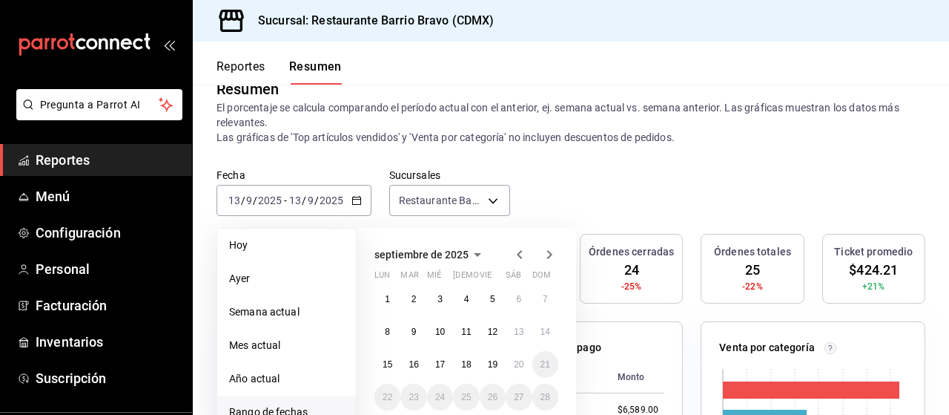
scroll to position [47, 0]
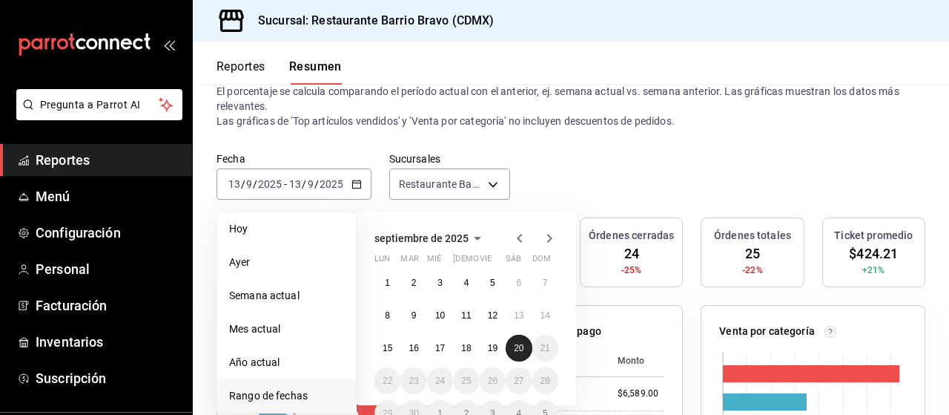
click at [525, 347] on button "20" at bounding box center [519, 348] width 26 height 27
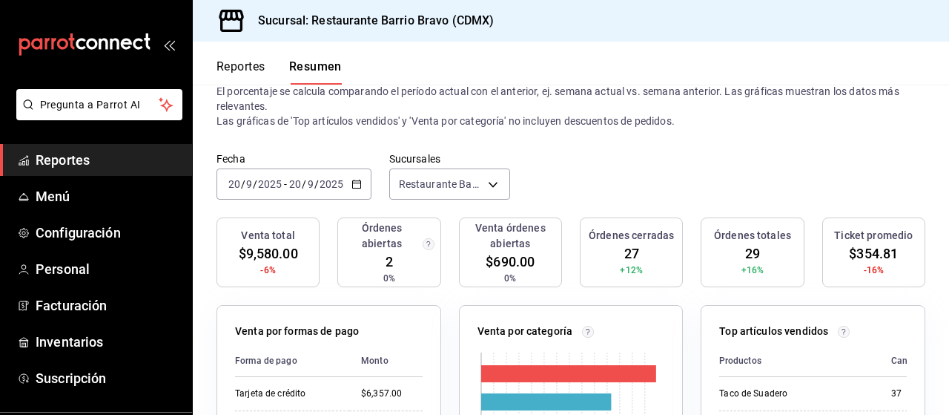
click at [323, 286] on div "Venta total $9,580.00 -6% Órdenes abiertas 2 0% Venta órdenes abiertas $690.00 …" at bounding box center [571, 261] width 709 height 88
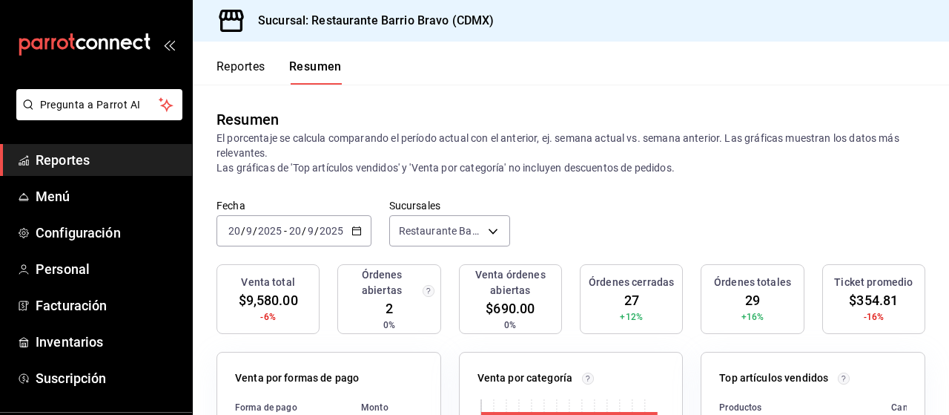
click at [320, 81] on button "Resumen" at bounding box center [315, 71] width 53 height 25
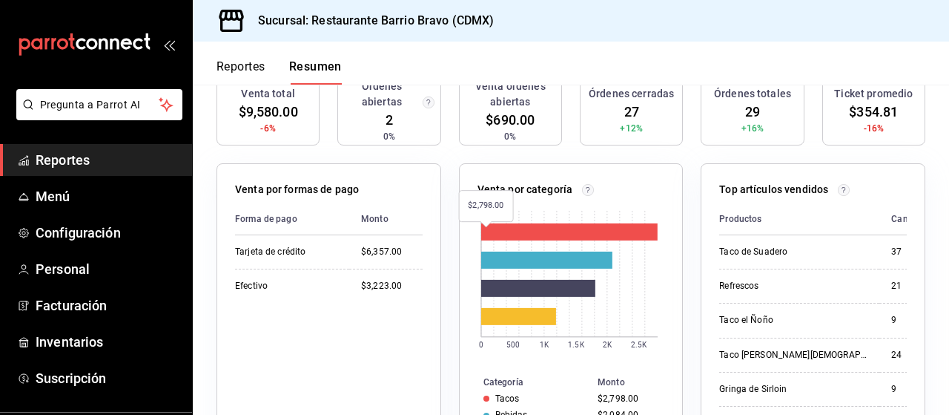
scroll to position [80, 0]
